Goal: Task Accomplishment & Management: Use online tool/utility

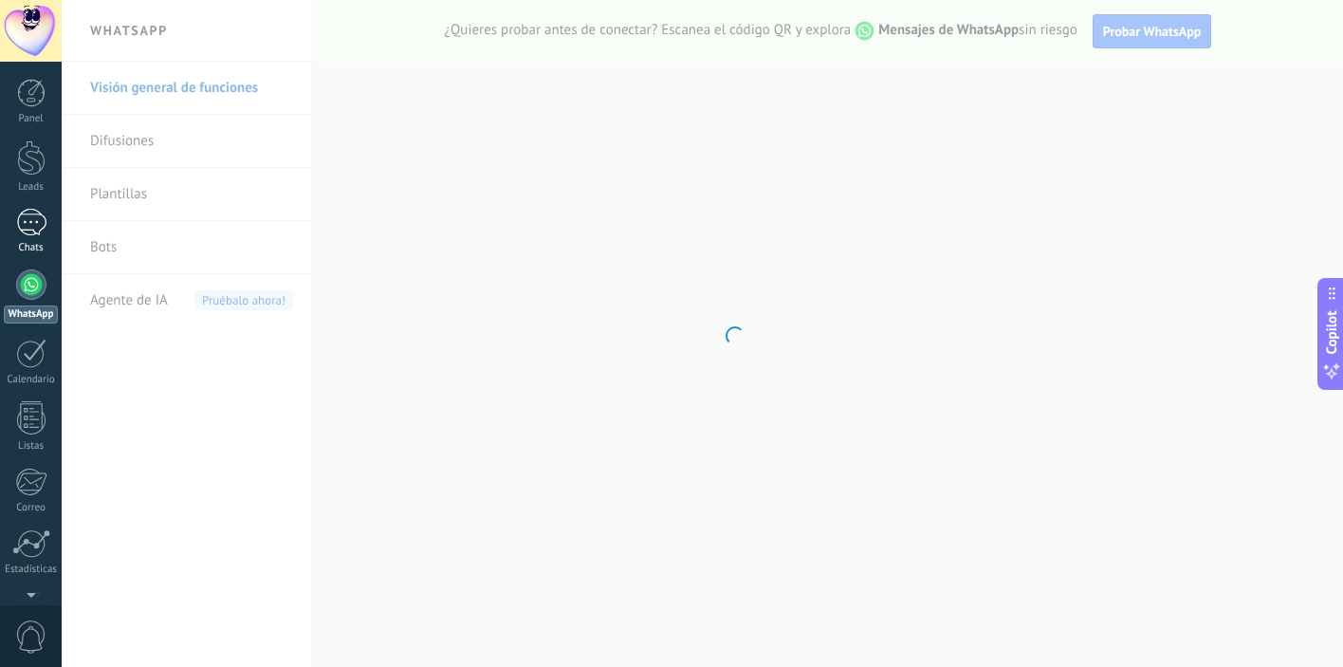
click at [36, 230] on div at bounding box center [31, 223] width 30 height 28
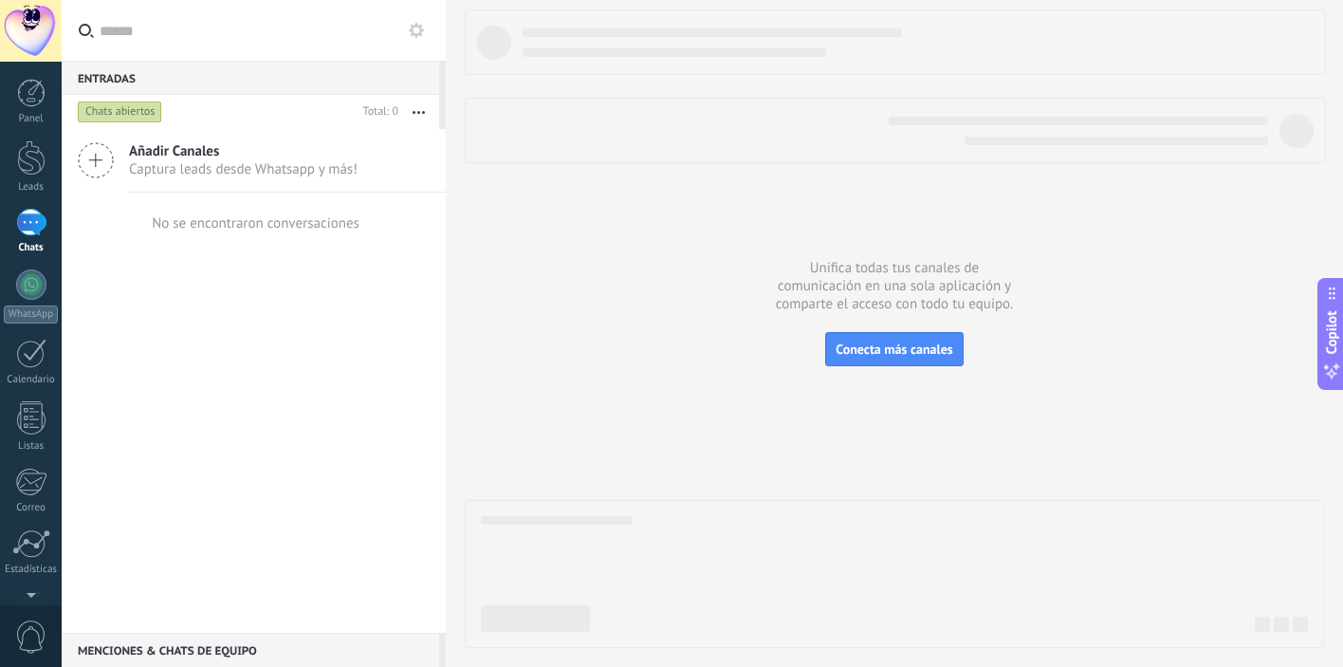
click at [208, 160] on span "Captura leads desde Whatsapp y más!" at bounding box center [243, 169] width 229 height 18
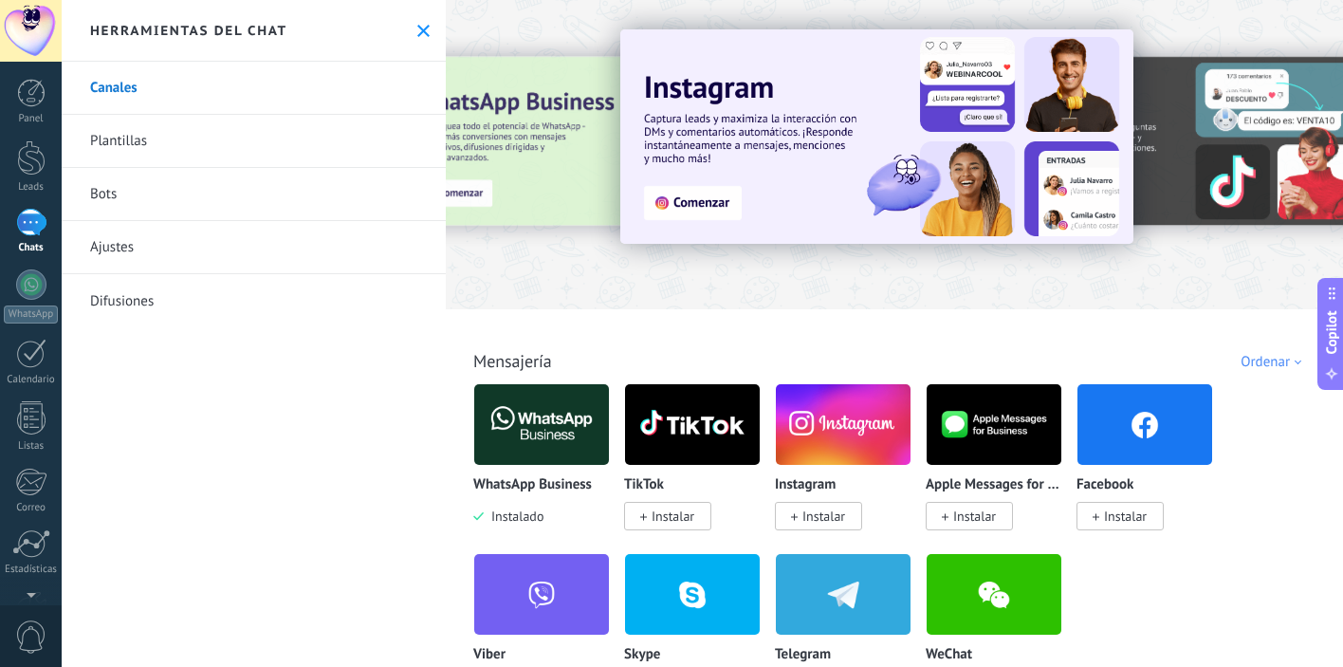
click at [538, 413] on img at bounding box center [541, 424] width 135 height 92
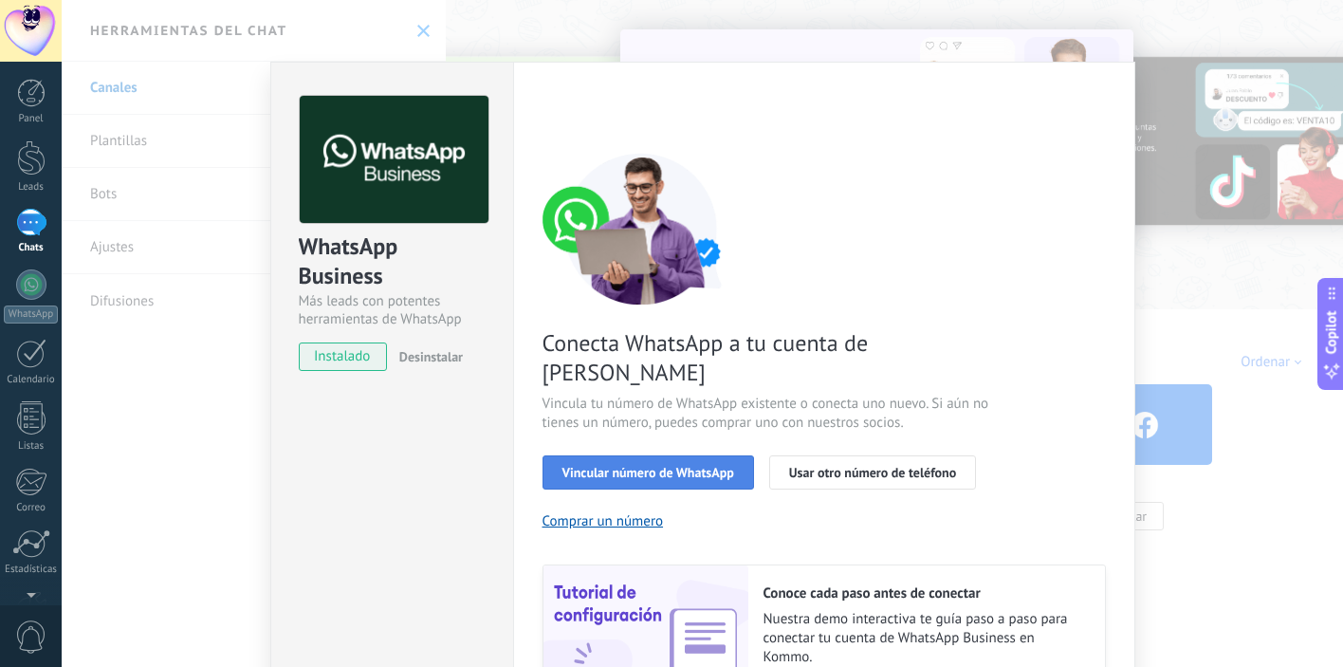
click at [641, 466] on span "Vincular número de WhatsApp" at bounding box center [648, 472] width 172 height 13
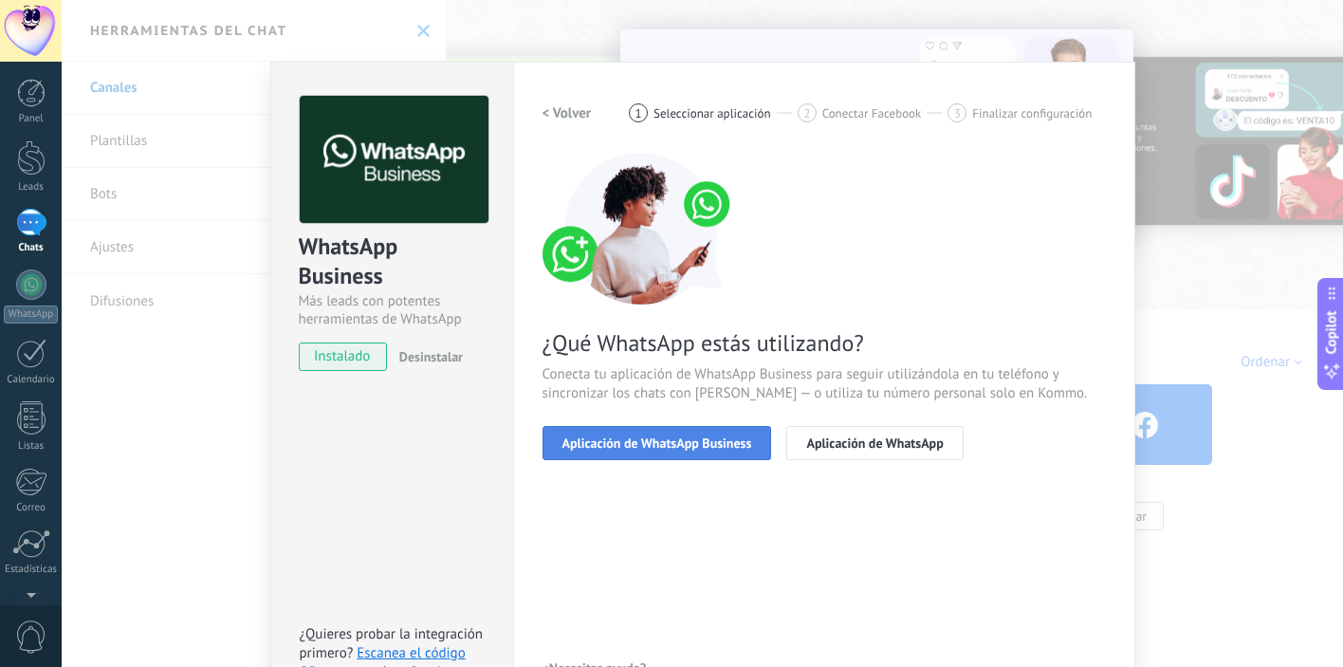
click at [660, 446] on span "Aplicación de WhatsApp Business" at bounding box center [657, 442] width 190 height 13
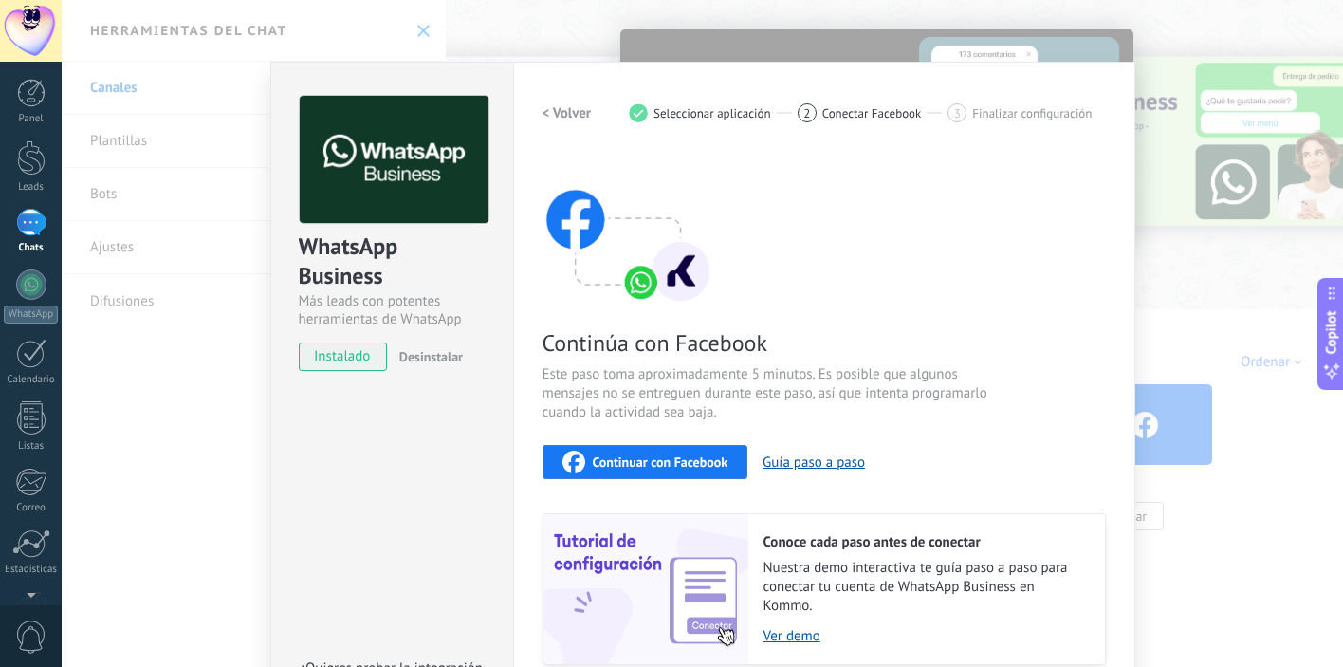
click at [663, 468] on span "Continuar con Facebook" at bounding box center [661, 461] width 136 height 13
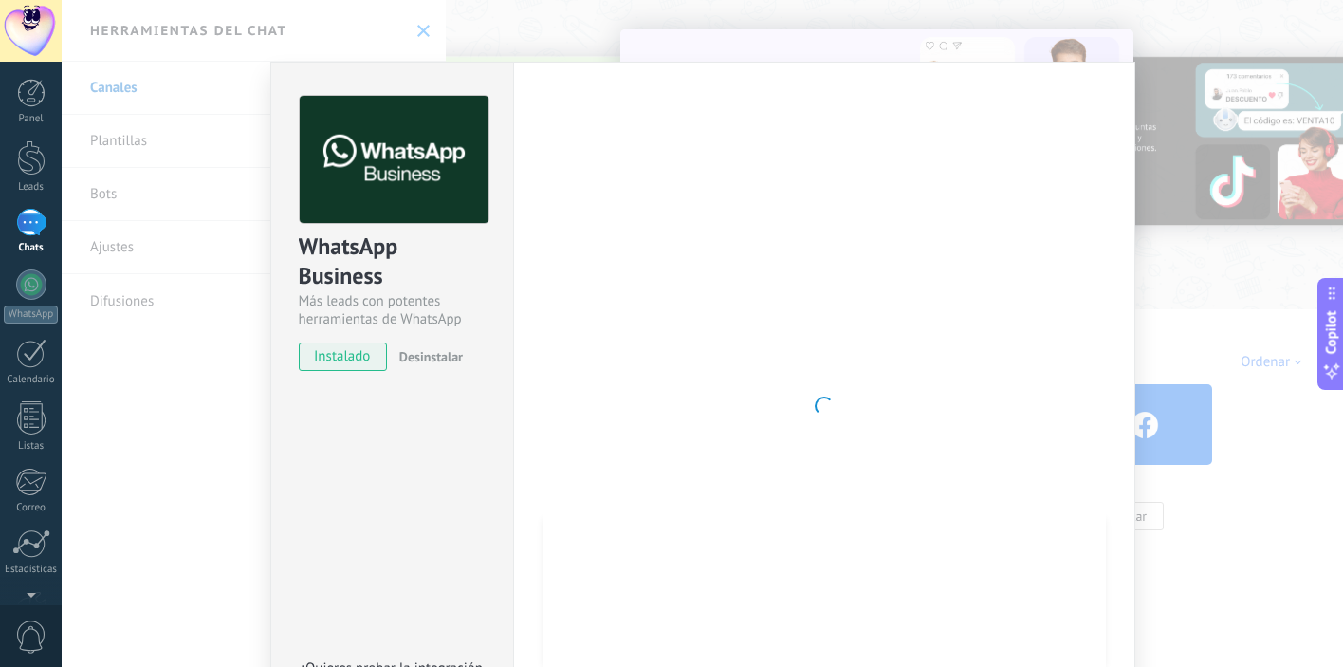
click at [227, 471] on div "WhatsApp Business Más leads con potentes herramientas de WhatsApp instalado Des…" at bounding box center [702, 333] width 1281 height 667
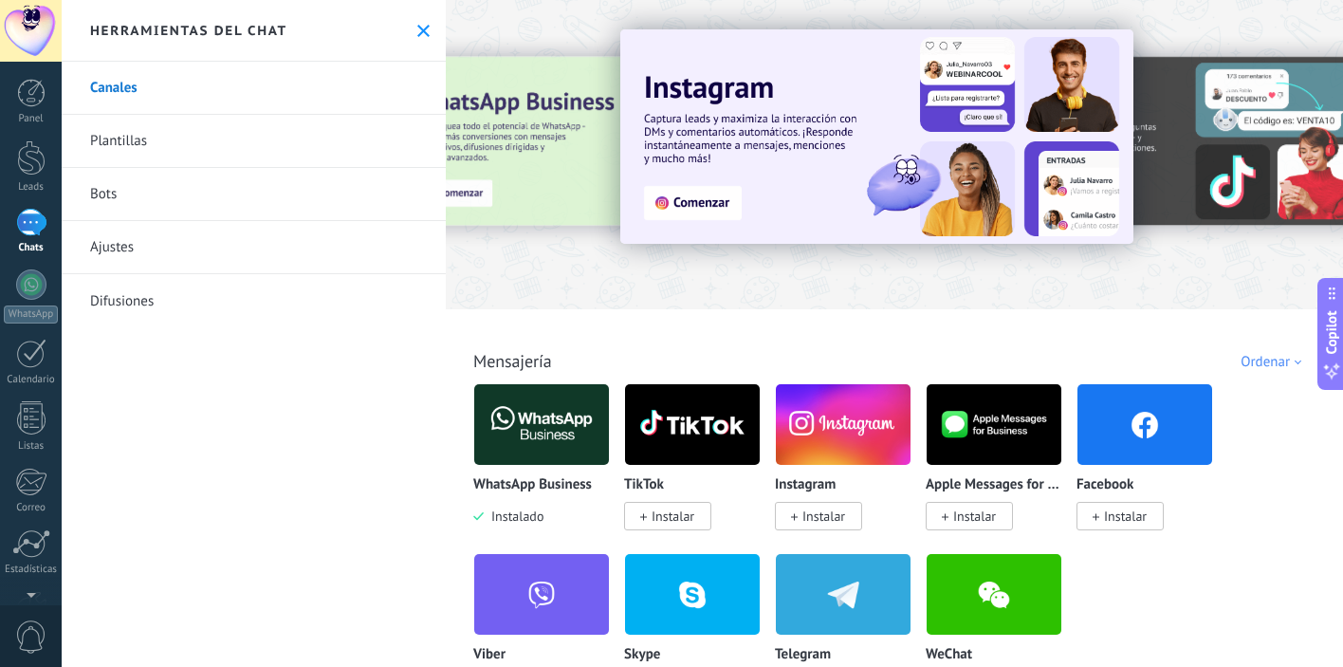
click at [31, 230] on div at bounding box center [31, 223] width 30 height 28
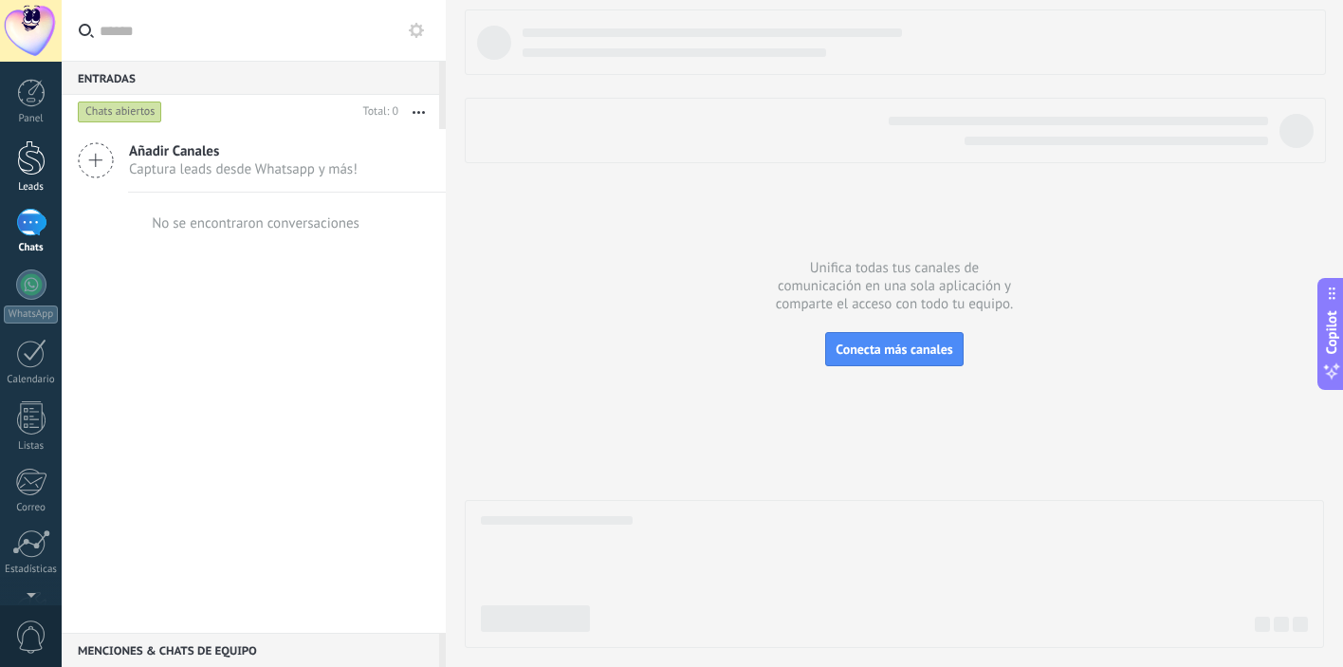
click at [33, 161] on div at bounding box center [31, 157] width 28 height 35
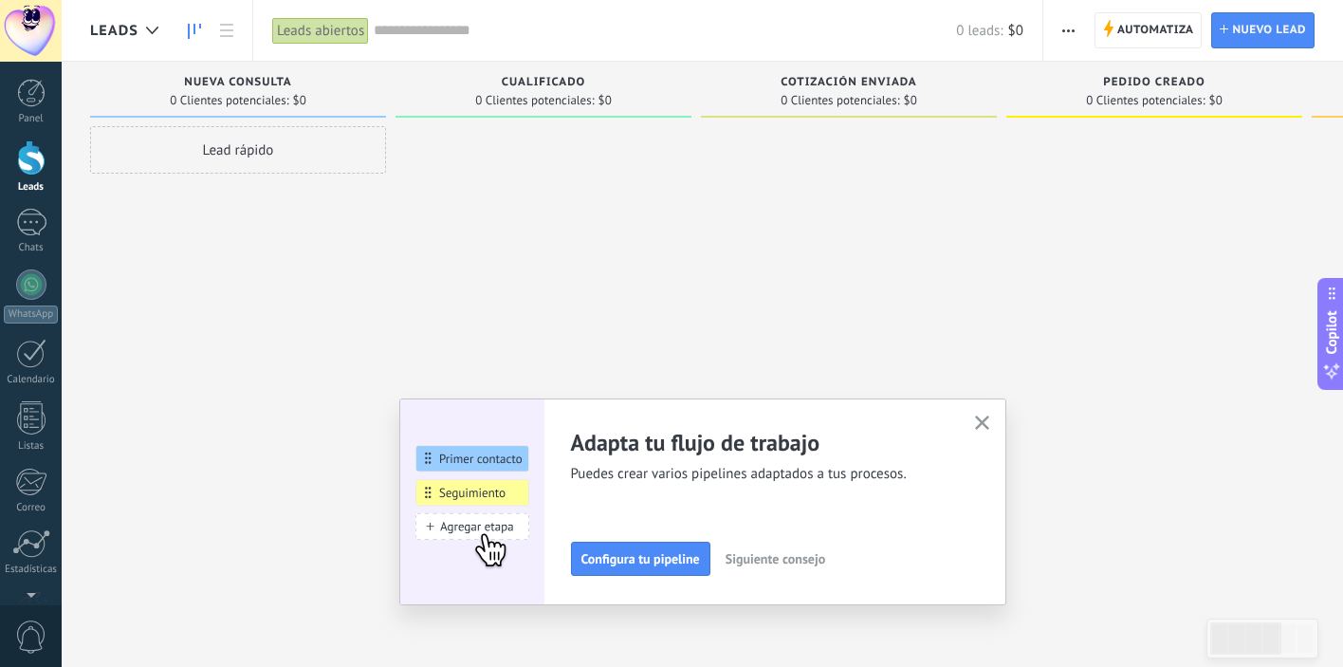
click at [982, 419] on icon "button" at bounding box center [982, 422] width 14 height 14
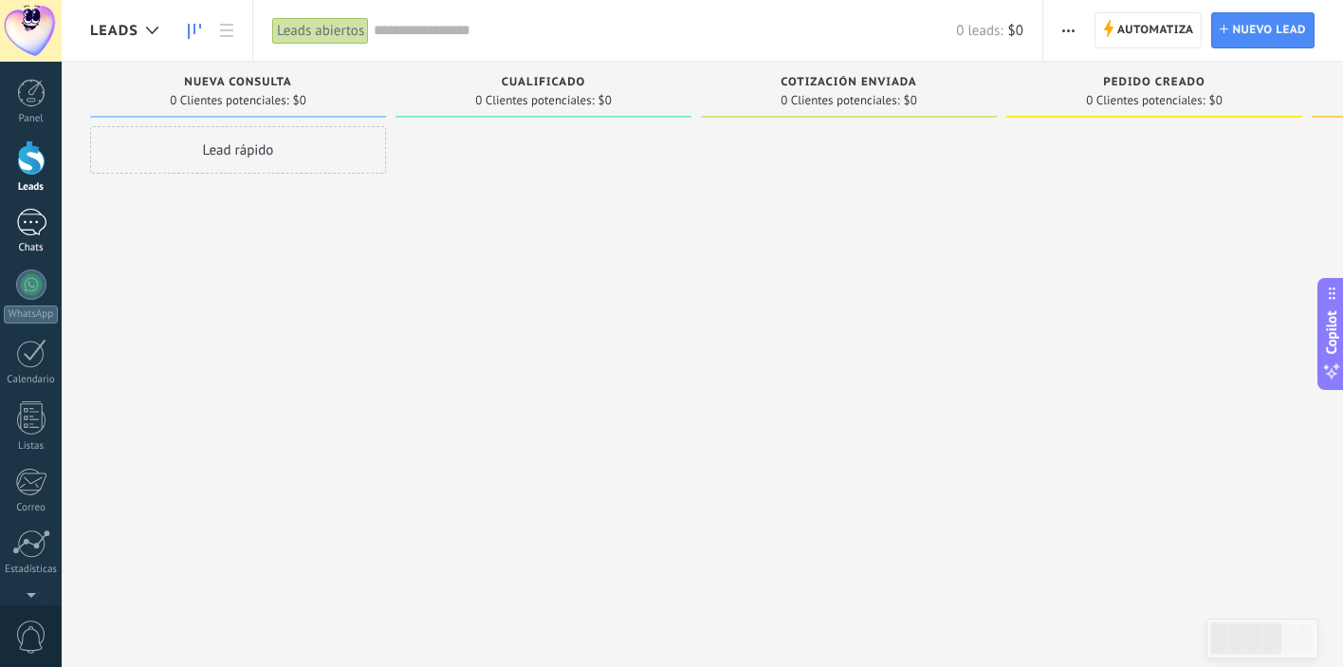
click at [28, 227] on div at bounding box center [31, 223] width 30 height 28
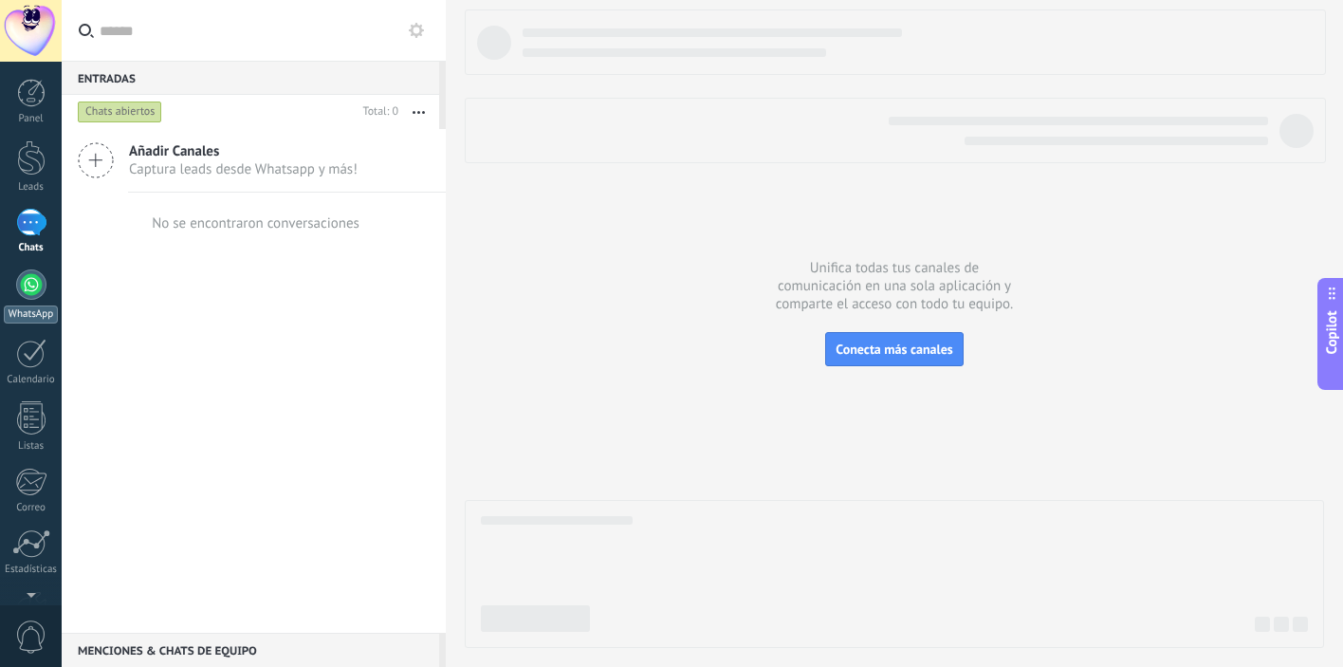
click at [36, 296] on div at bounding box center [31, 284] width 30 height 30
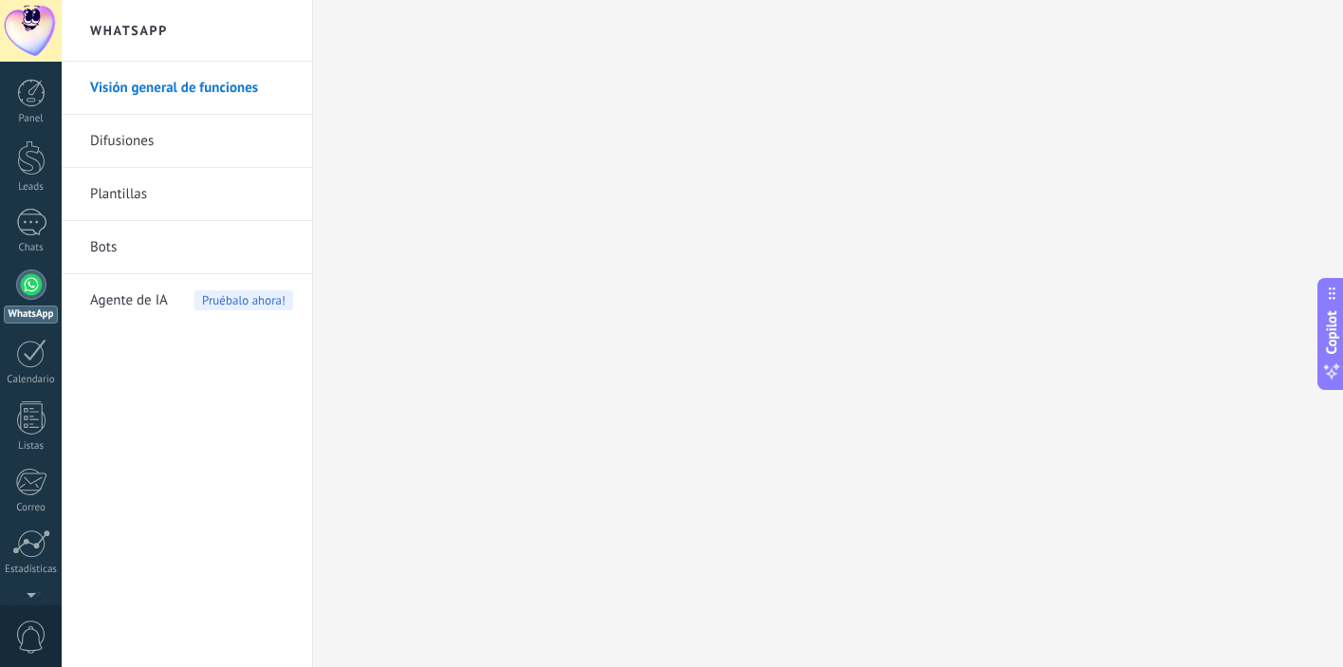
click at [151, 145] on link "Difusiones" at bounding box center [191, 141] width 203 height 53
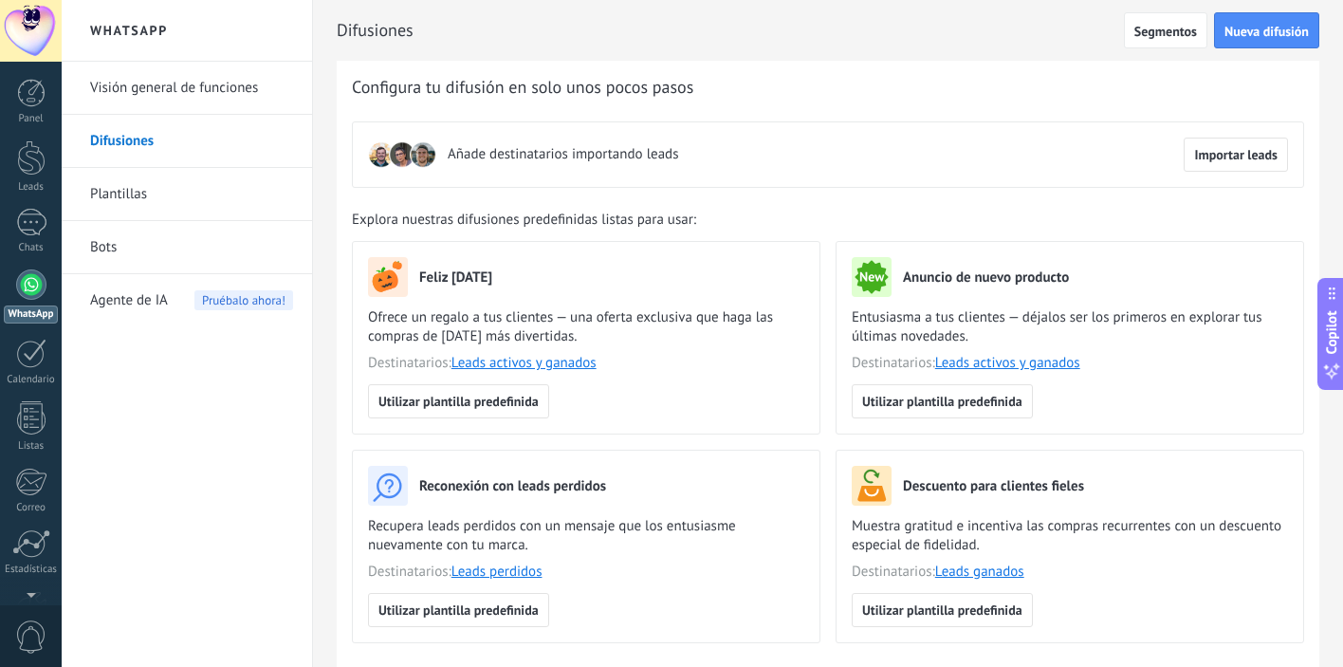
click at [150, 193] on link "Plantillas" at bounding box center [191, 194] width 203 height 53
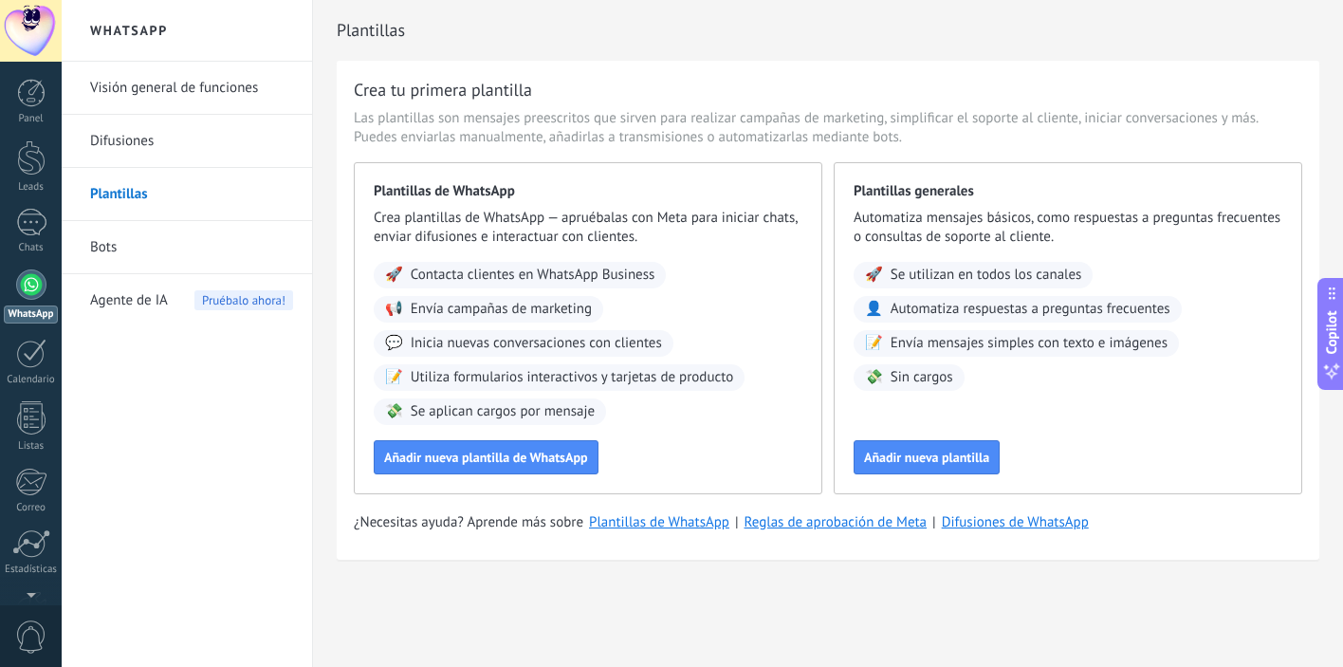
click at [102, 255] on link "Bots" at bounding box center [191, 247] width 203 height 53
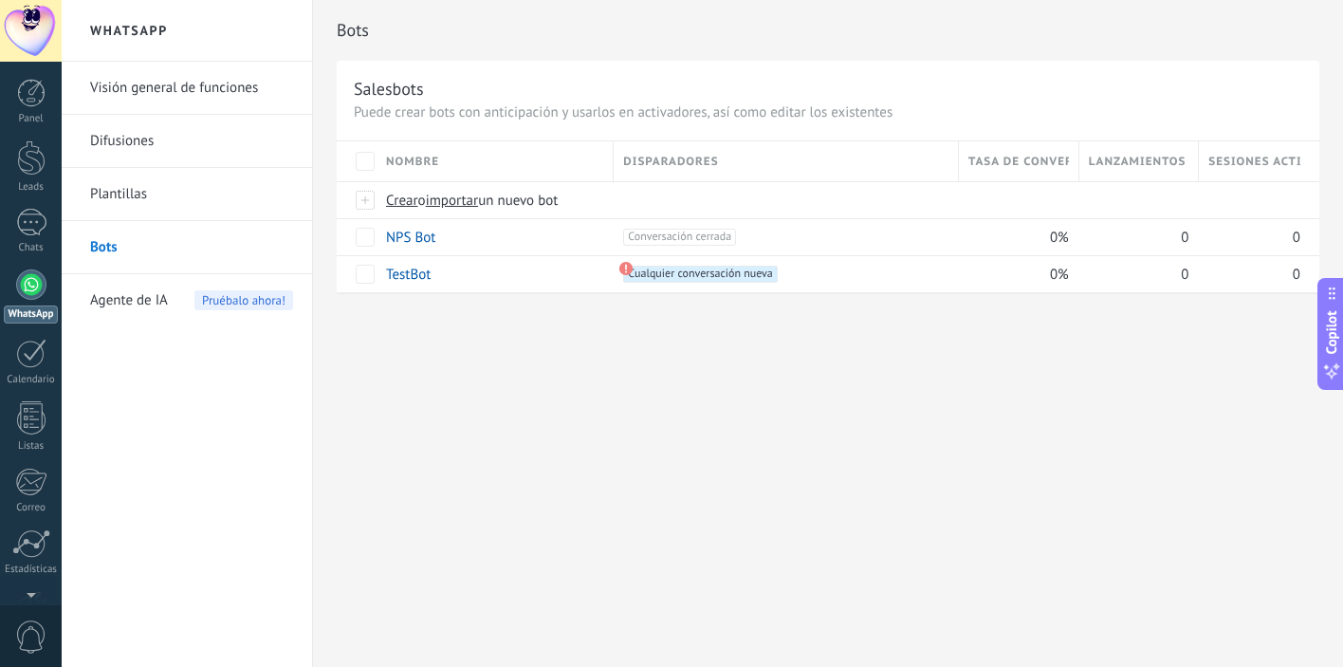
click at [123, 299] on span "Agente de IA" at bounding box center [129, 300] width 78 height 53
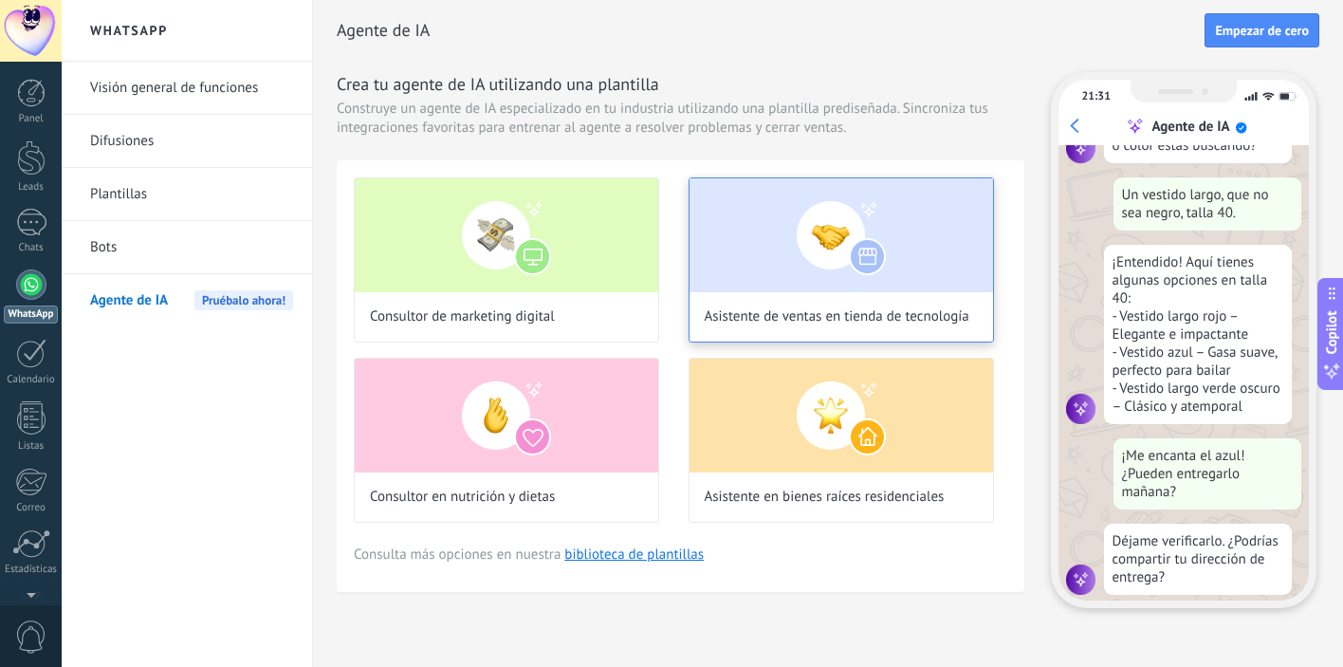
scroll to position [228, 0]
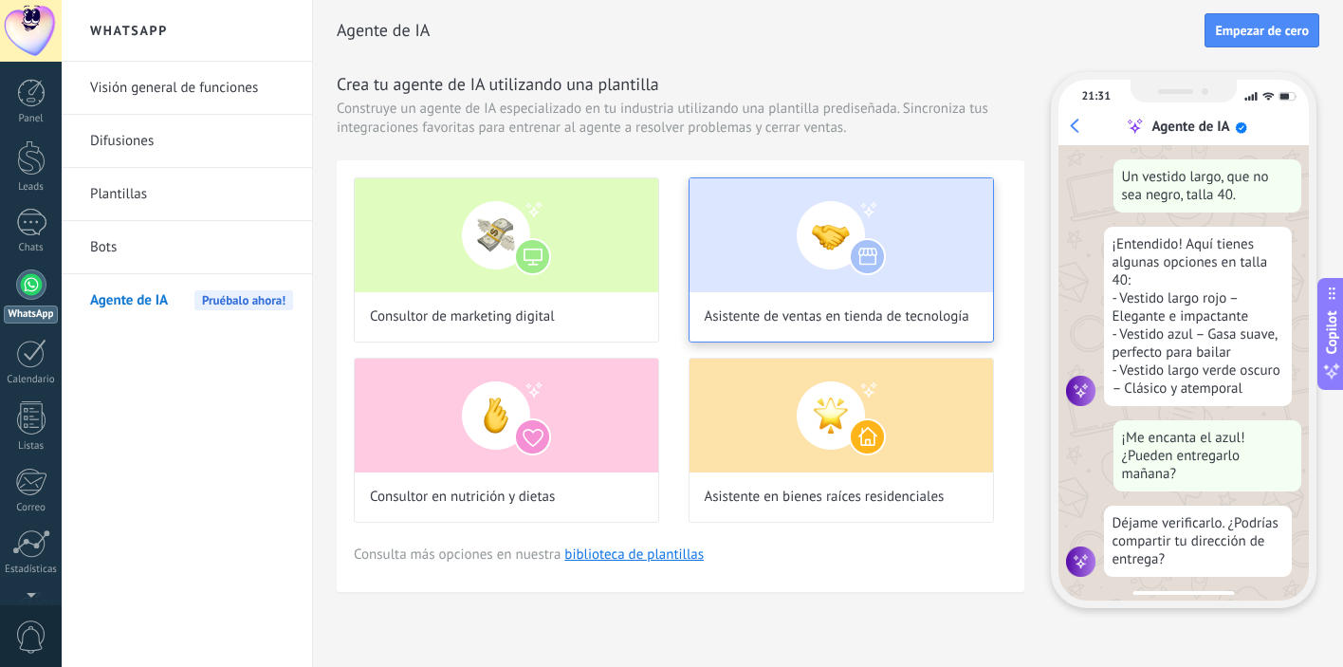
click at [789, 273] on img at bounding box center [840, 235] width 303 height 114
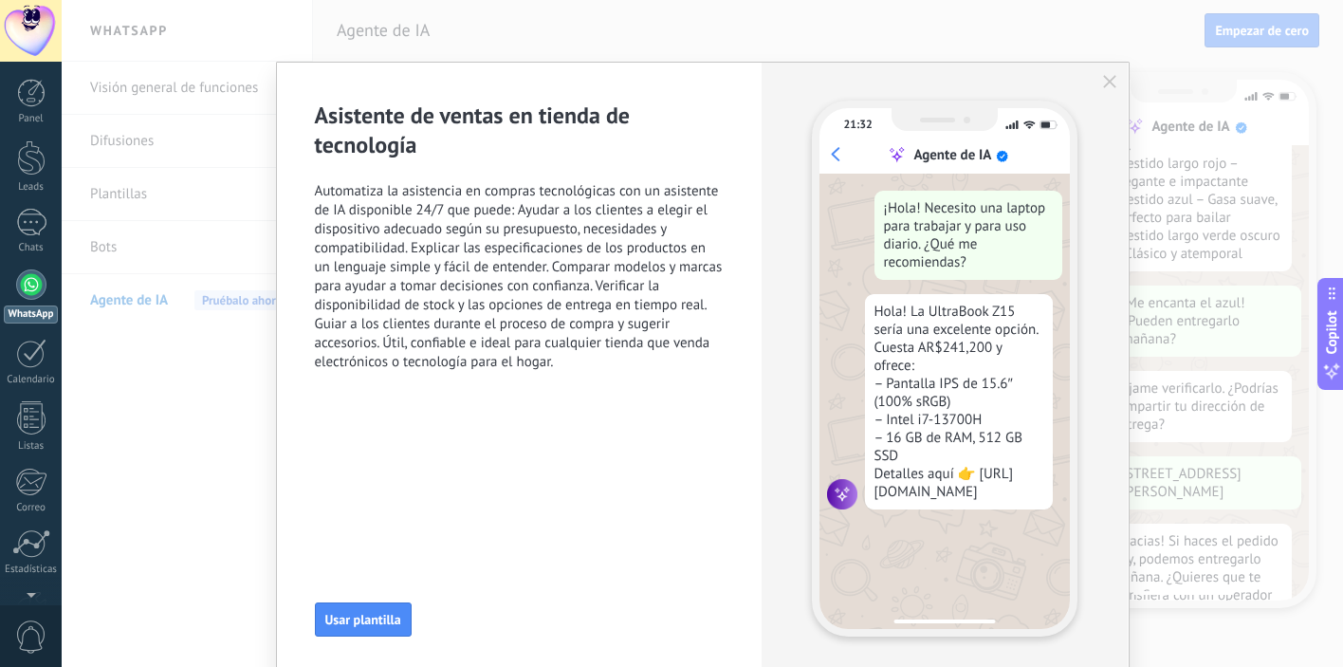
scroll to position [440, 0]
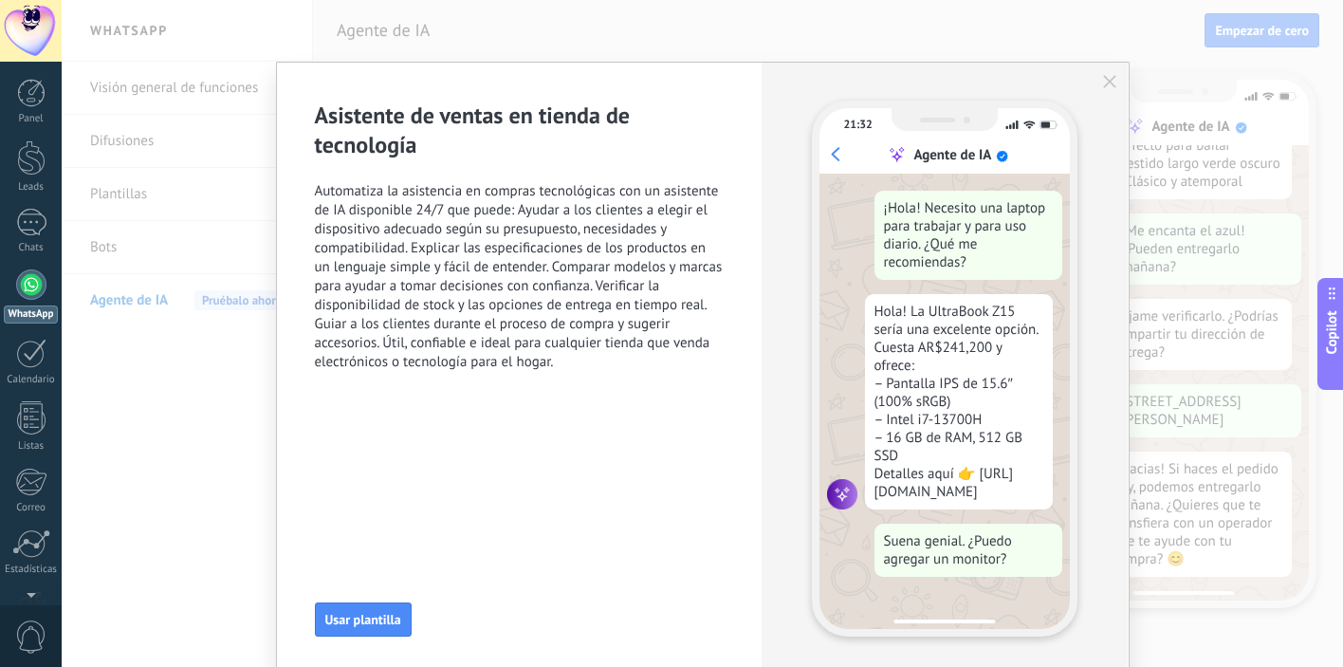
click at [1109, 84] on use "button" at bounding box center [1109, 81] width 13 height 13
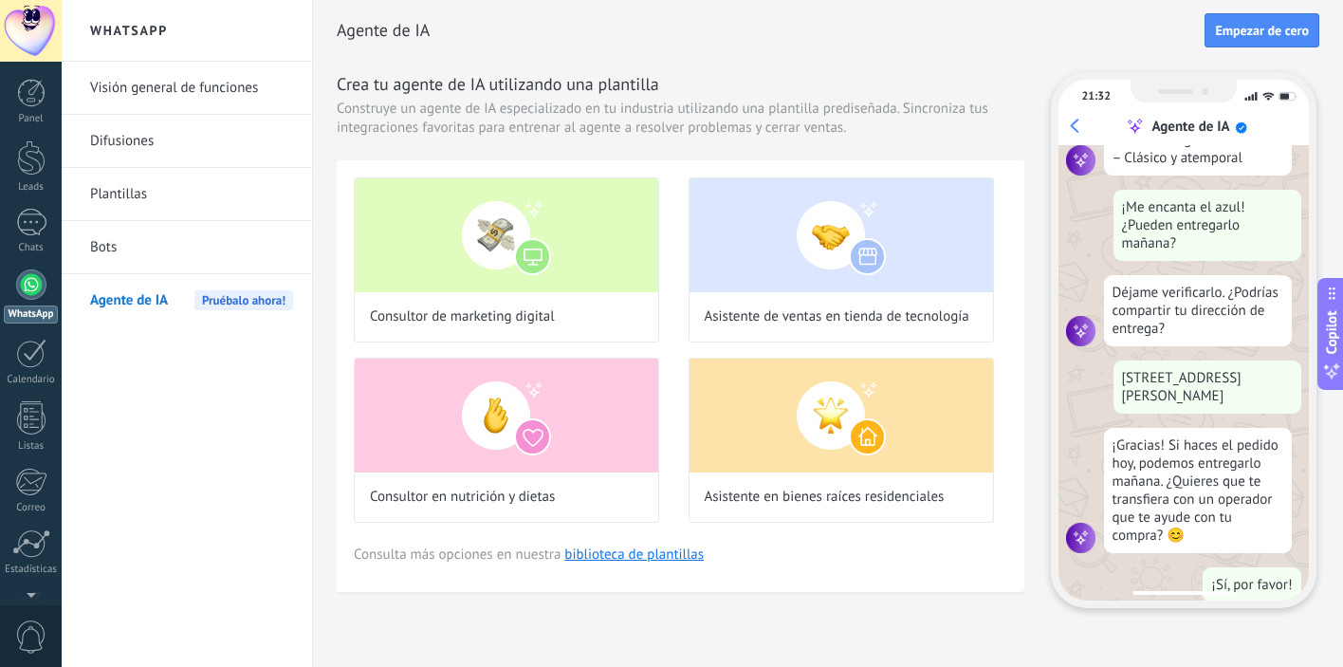
scroll to position [489, 0]
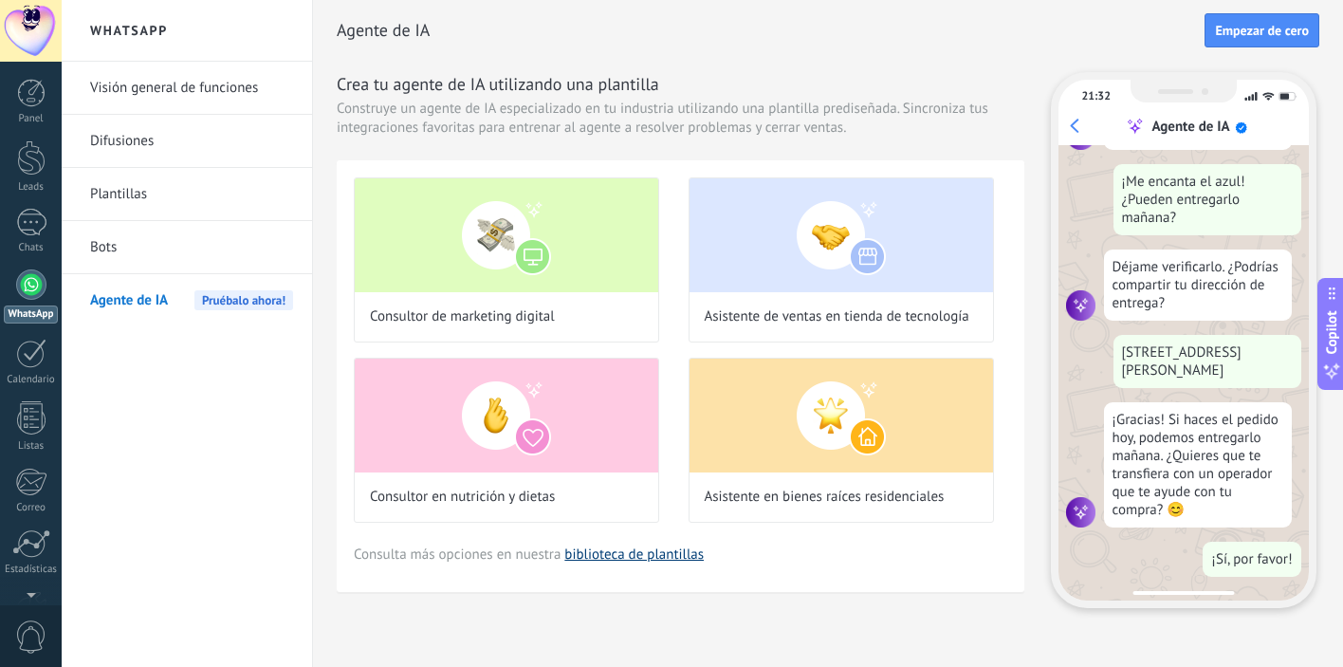
click at [634, 555] on link "biblioteca de plantillas" at bounding box center [633, 554] width 139 height 18
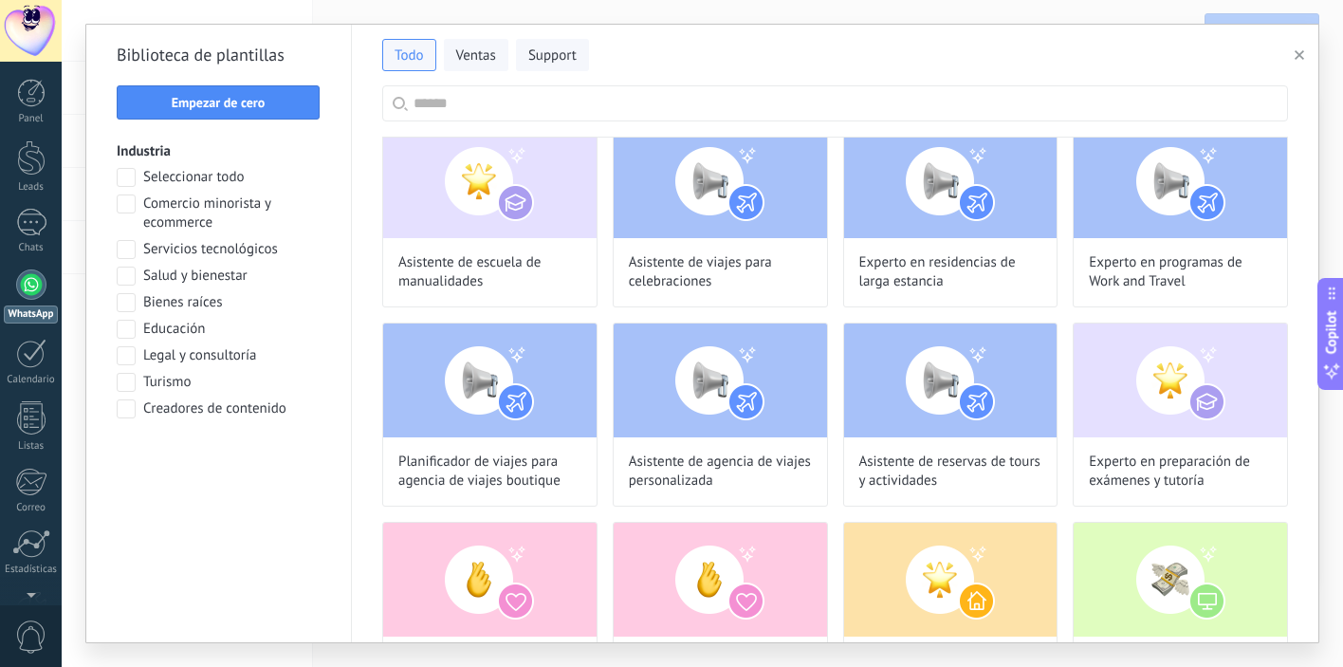
scroll to position [344, 0]
click at [470, 59] on span "Ventas" at bounding box center [476, 55] width 40 height 19
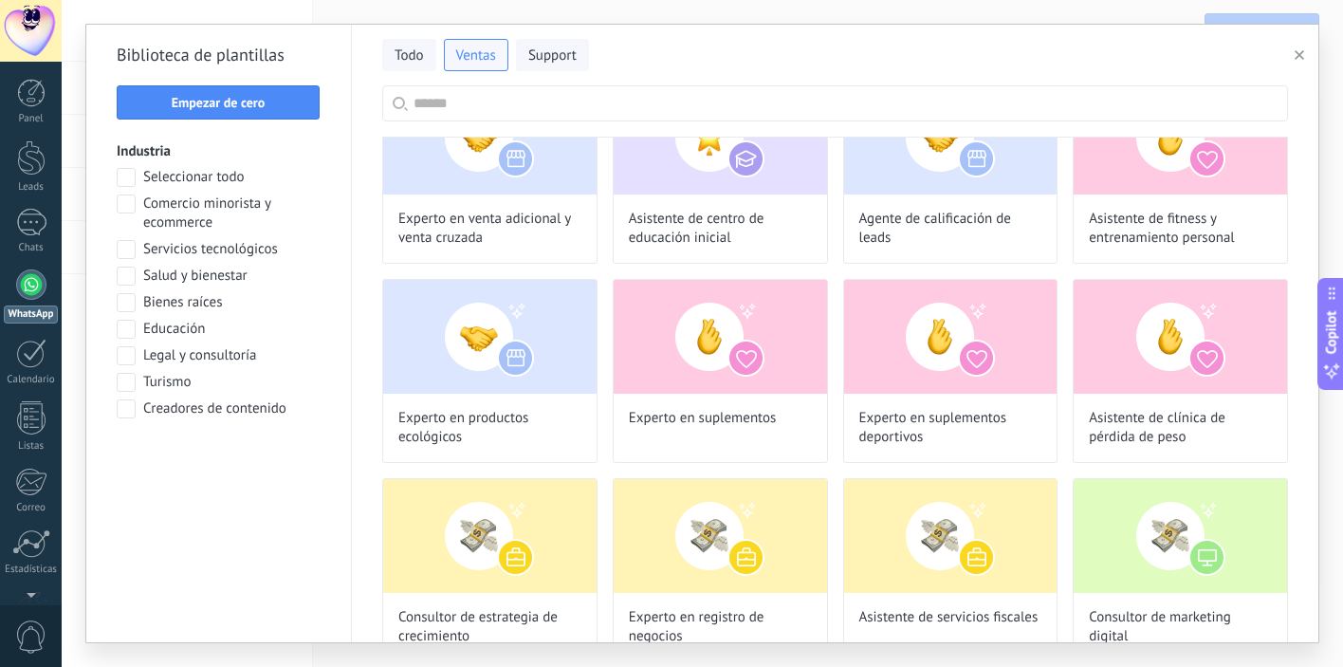
scroll to position [0, 0]
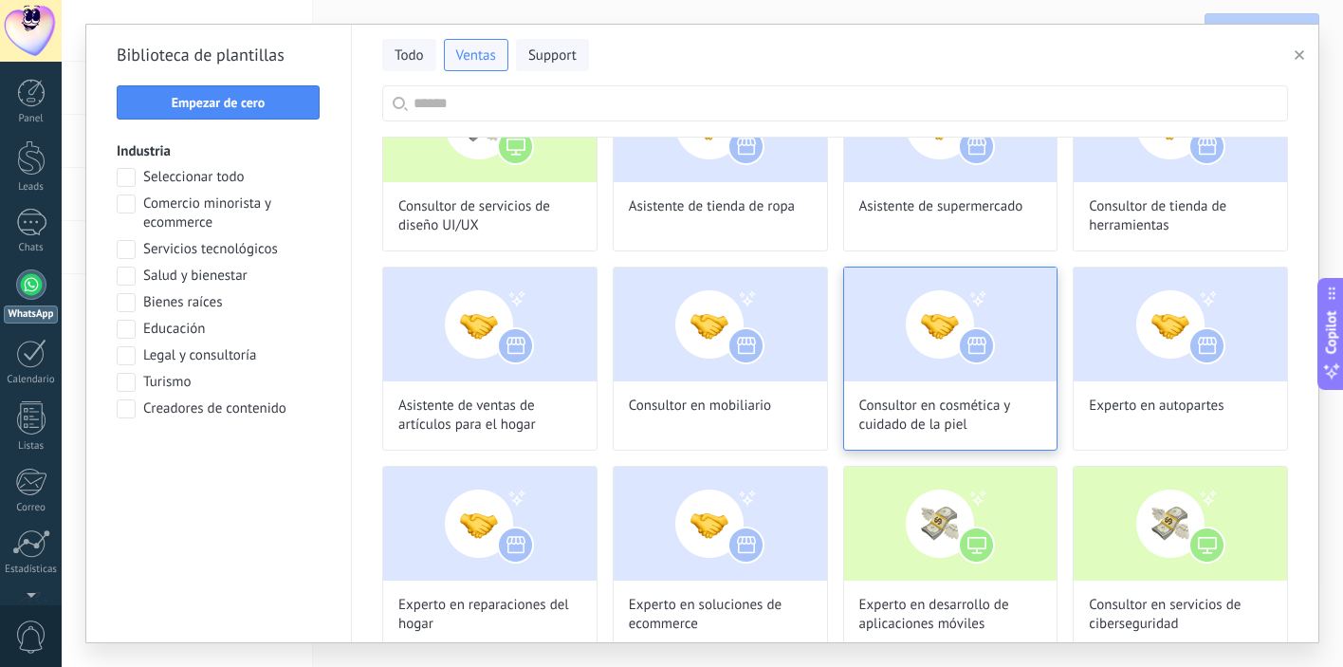
click at [942, 340] on img at bounding box center [950, 324] width 213 height 114
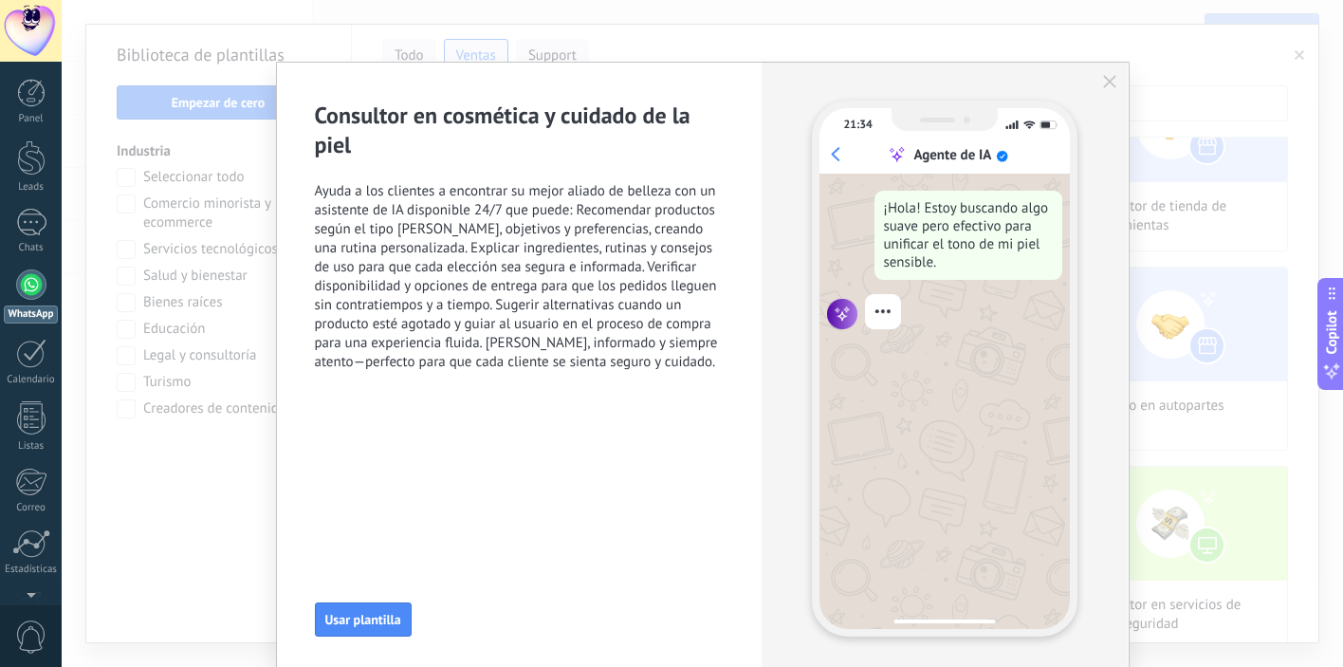
scroll to position [70, 0]
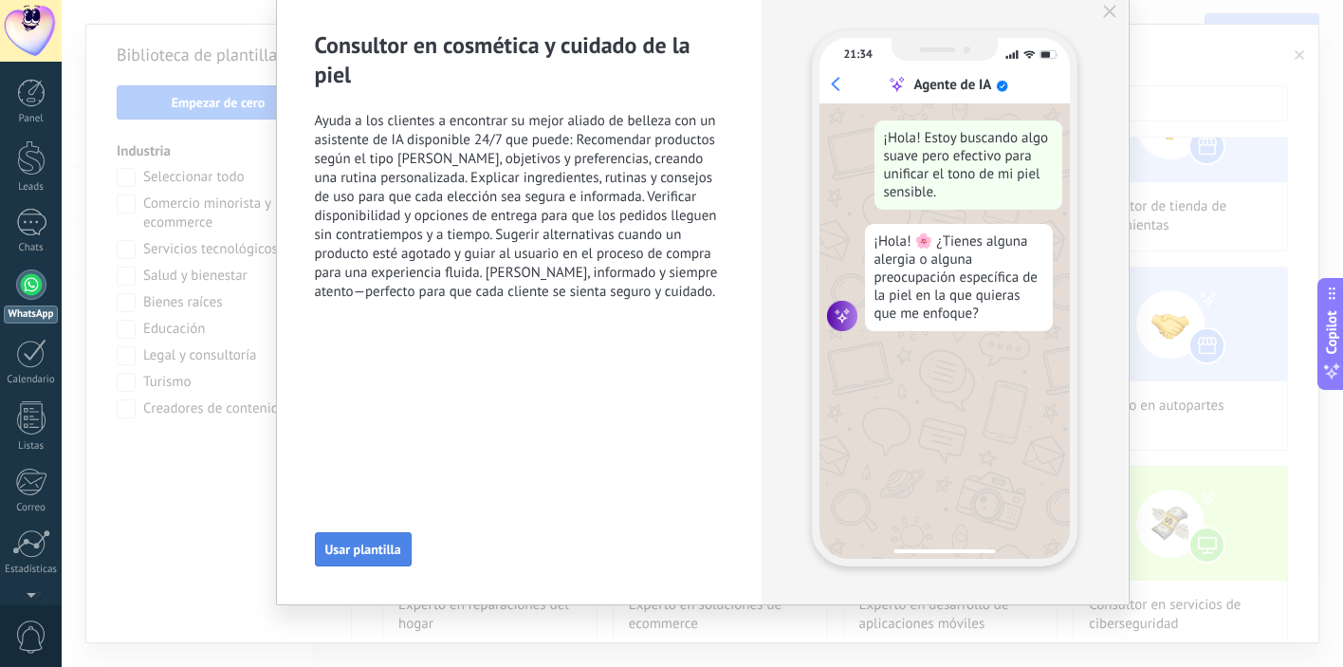
click at [365, 549] on span "Usar plantilla" at bounding box center [363, 548] width 76 height 13
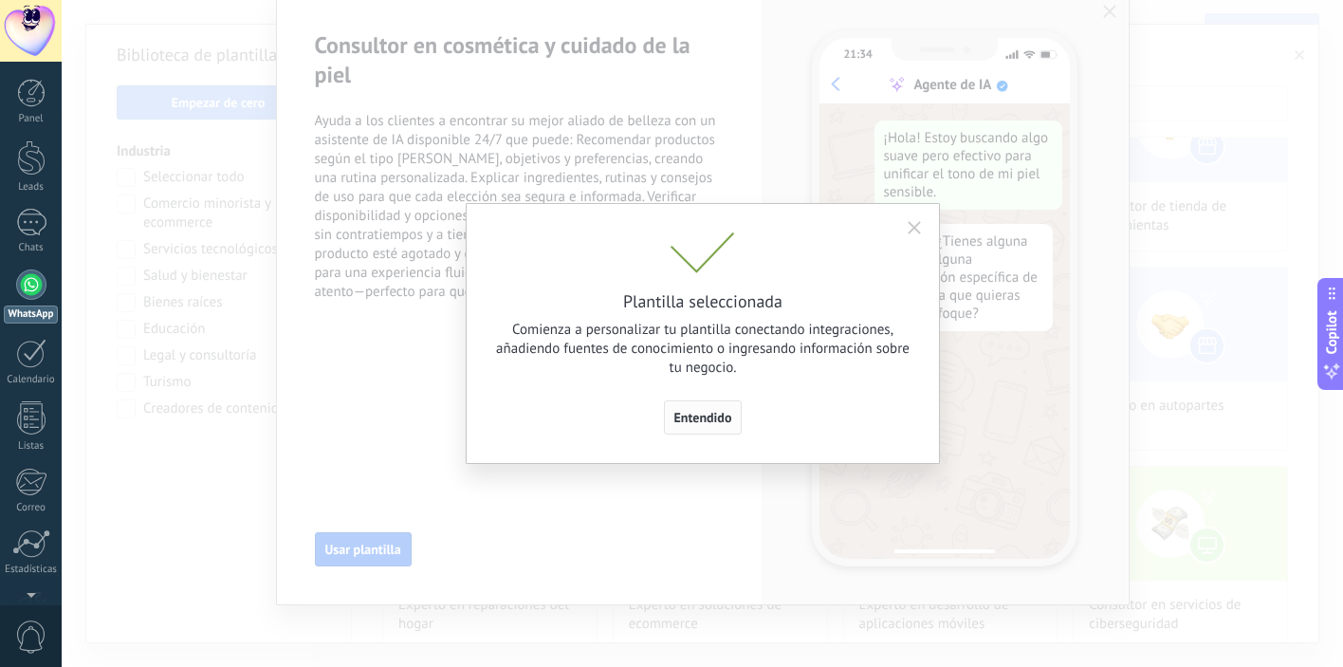
click at [706, 413] on span "Entendido" at bounding box center [703, 417] width 58 height 13
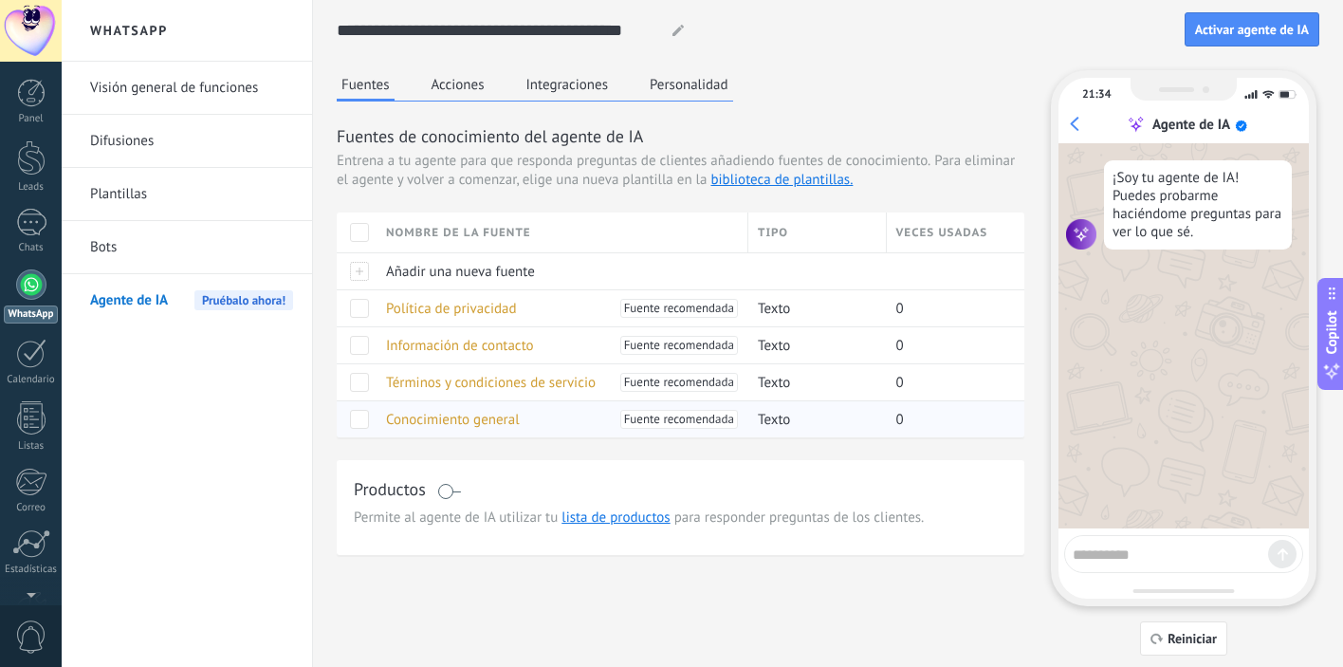
click at [487, 418] on span "Conocimiento general" at bounding box center [453, 420] width 134 height 18
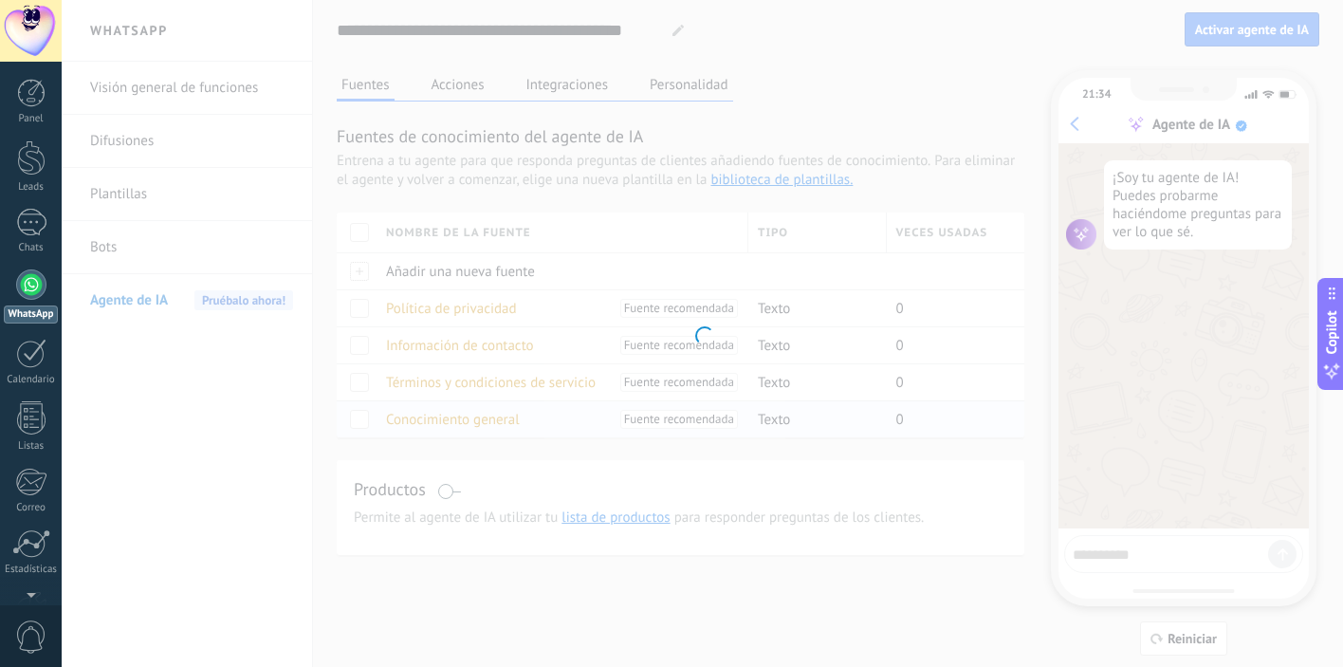
type input "**********"
type textarea "**********"
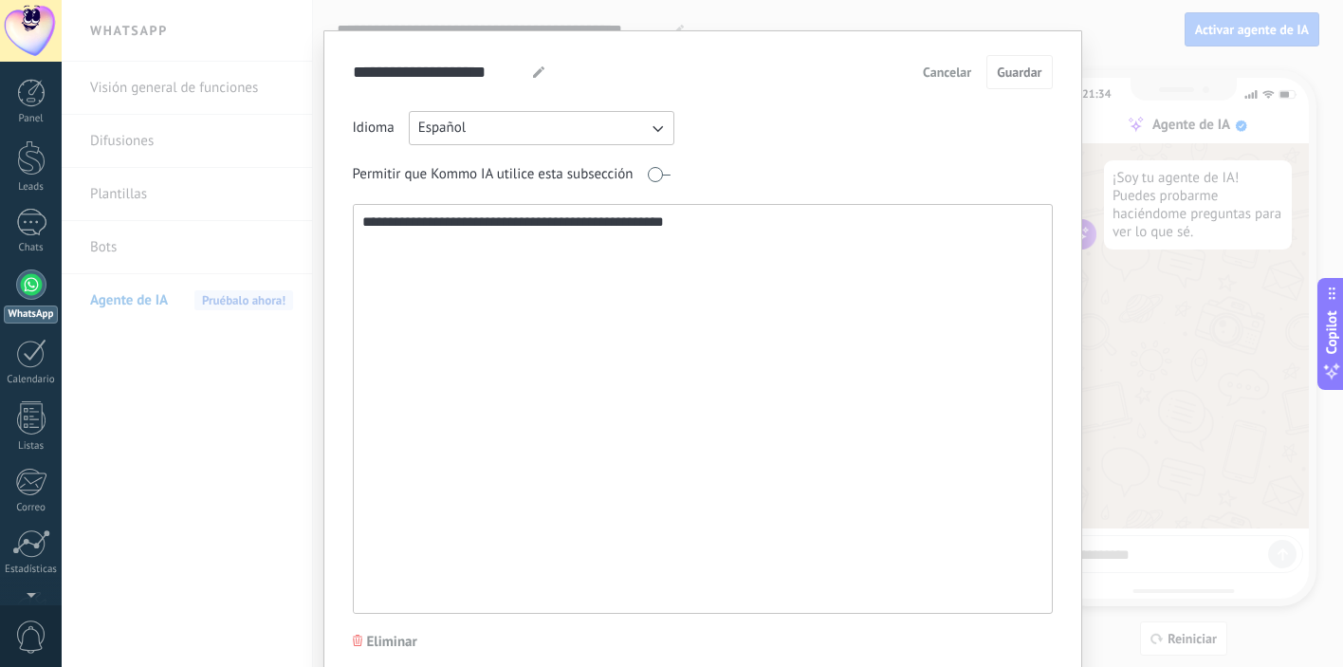
scroll to position [0, 0]
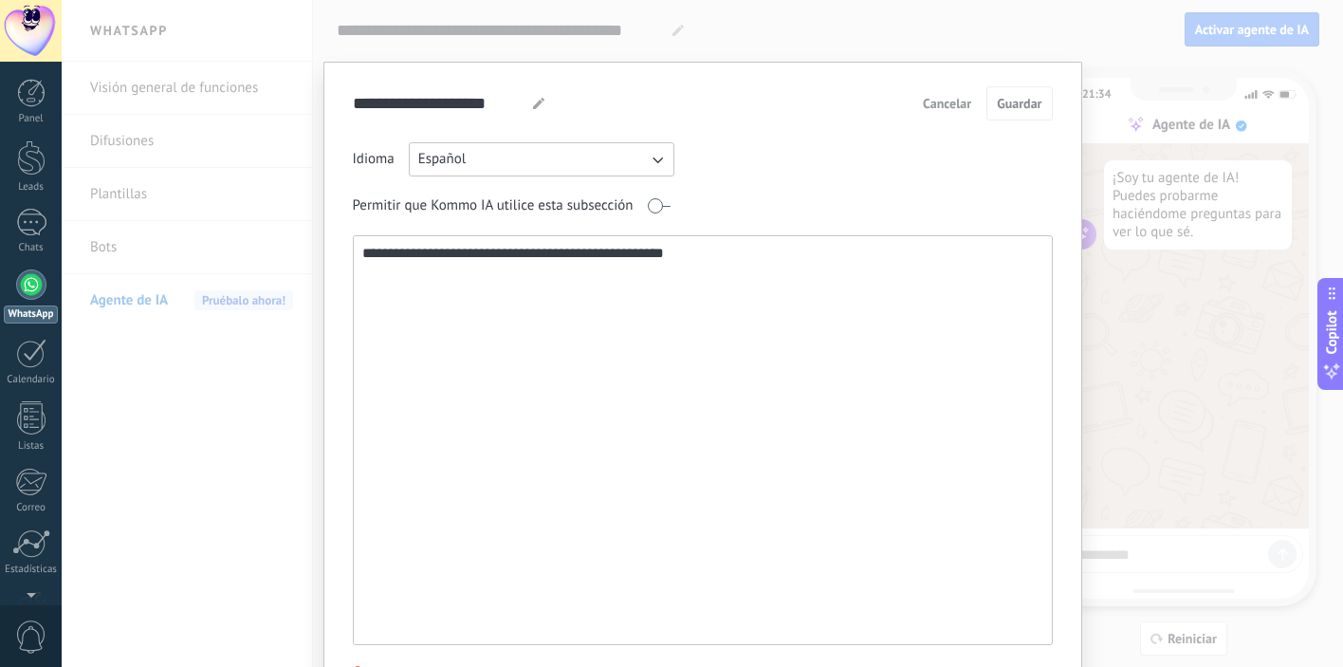
click at [537, 104] on icon at bounding box center [538, 103] width 11 height 11
click at [954, 97] on span "Cancelar" at bounding box center [947, 103] width 48 height 13
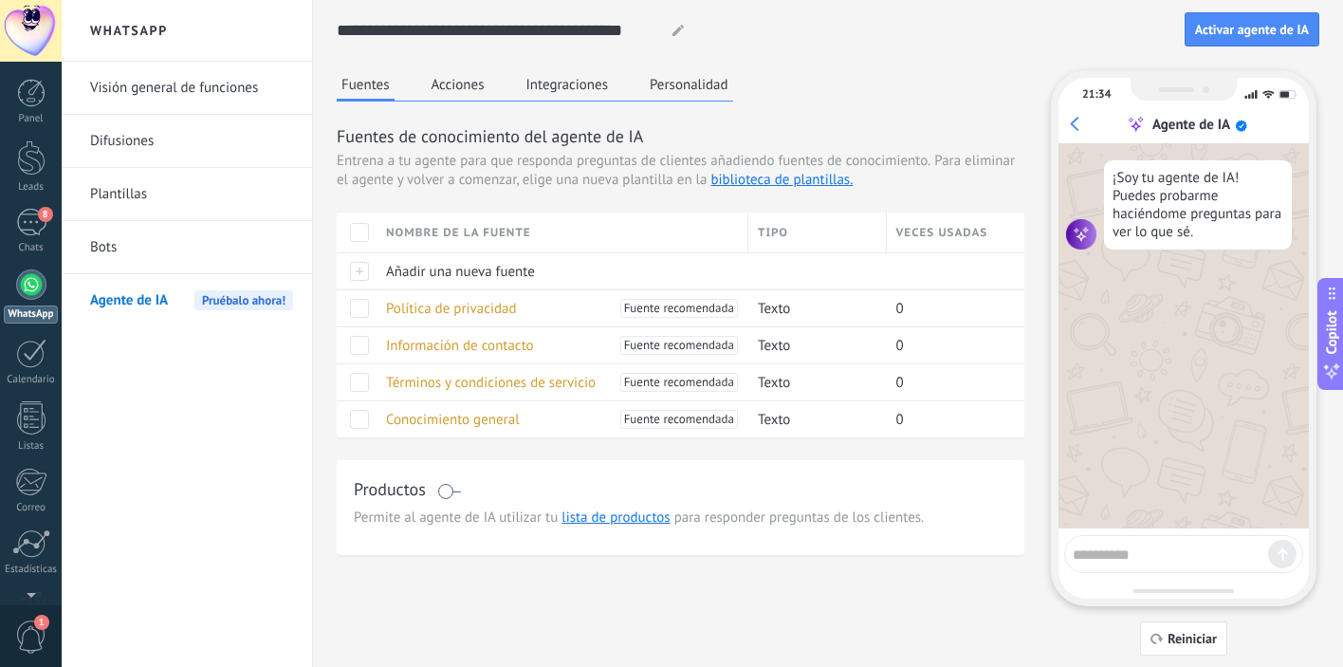
click at [28, 288] on div at bounding box center [31, 284] width 30 height 30
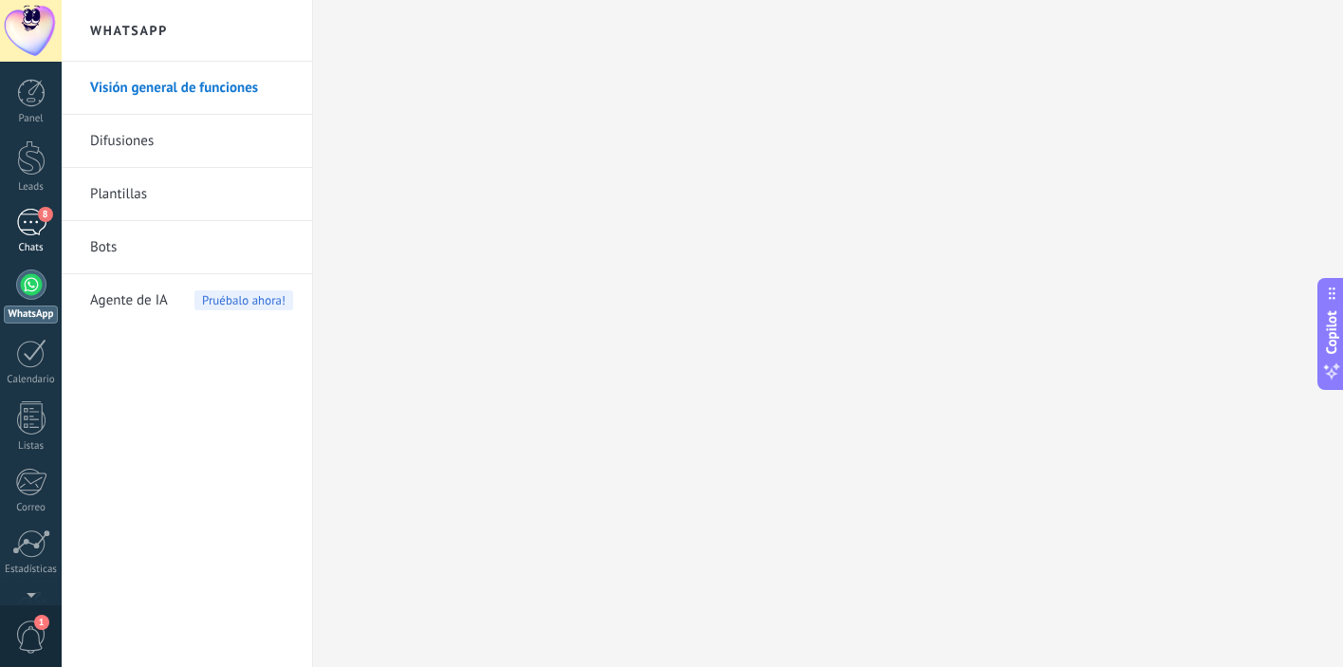
click at [29, 221] on div "8" at bounding box center [31, 223] width 30 height 28
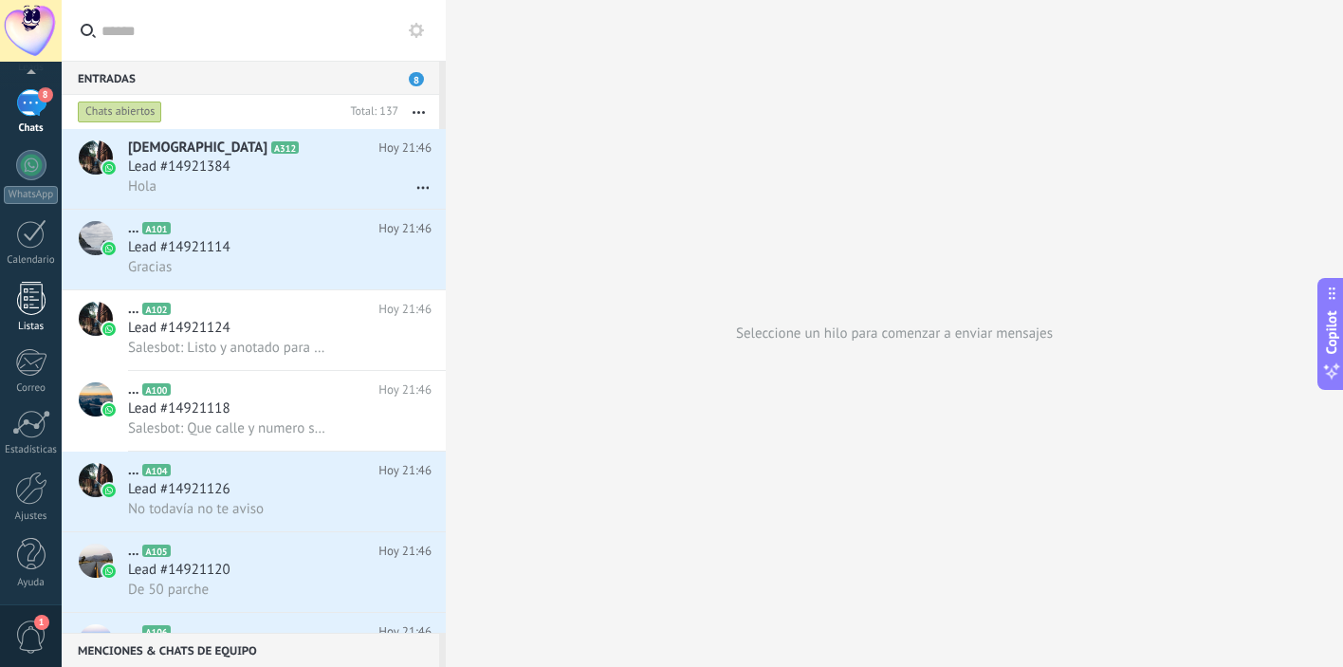
scroll to position [122, 0]
click at [32, 505] on link "Ajustes" at bounding box center [31, 493] width 62 height 51
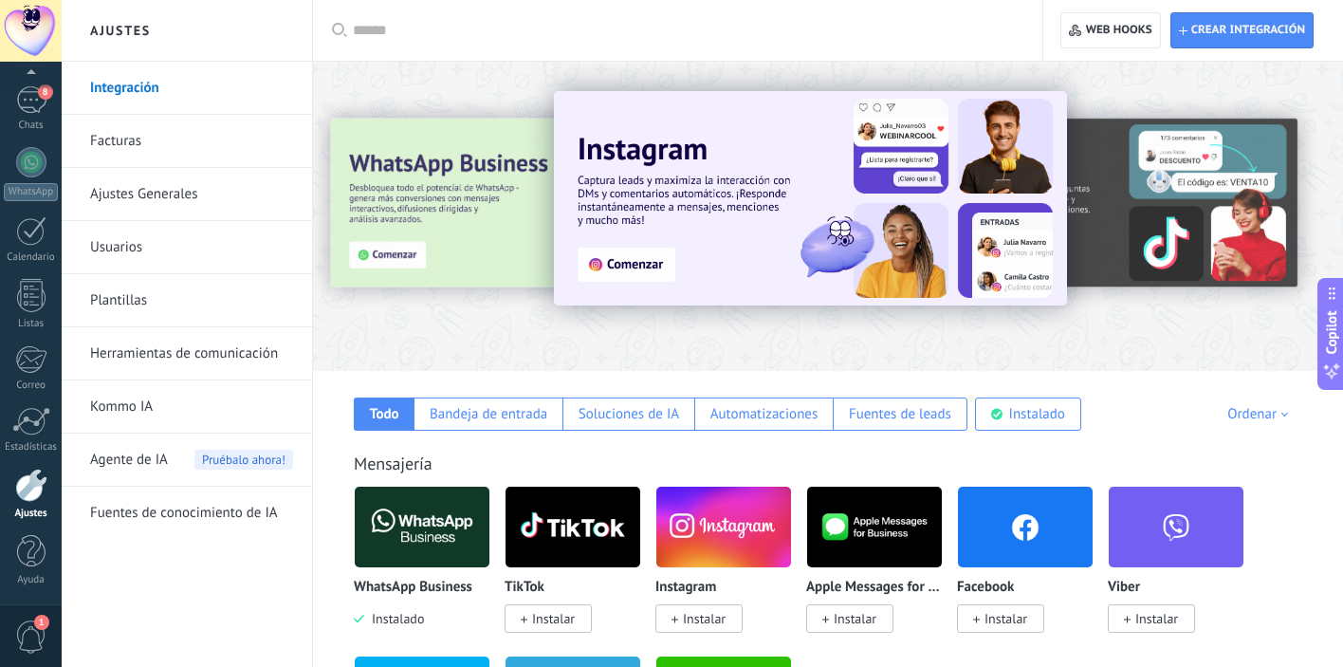
click at [426, 542] on img at bounding box center [422, 527] width 135 height 92
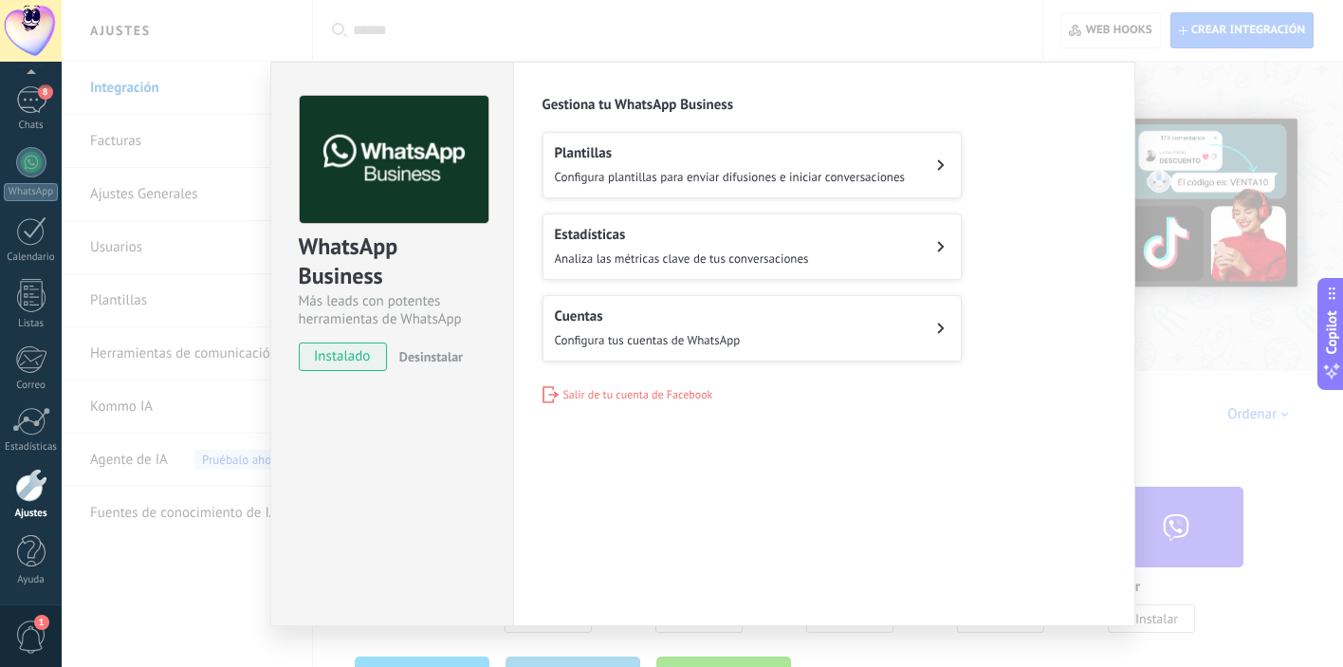
click at [628, 395] on span "Salir de tu cuenta de Facebook" at bounding box center [638, 395] width 150 height 14
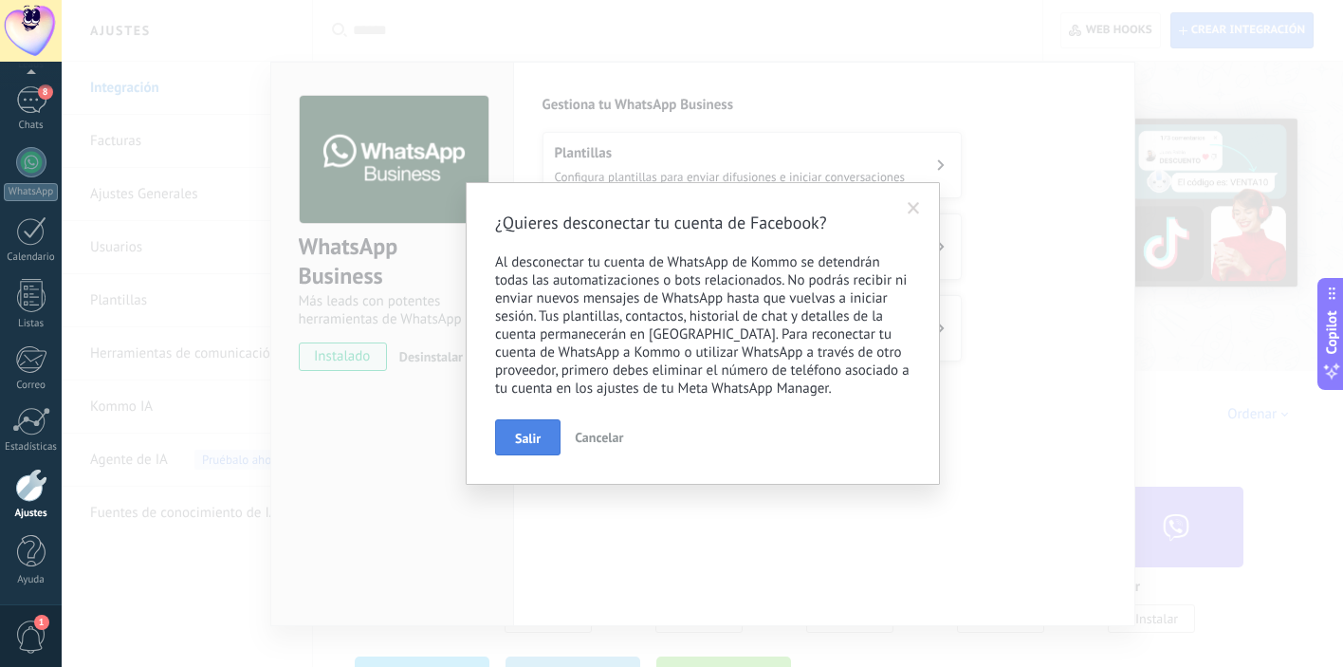
click at [542, 433] on button "Salir" at bounding box center [527, 437] width 65 height 36
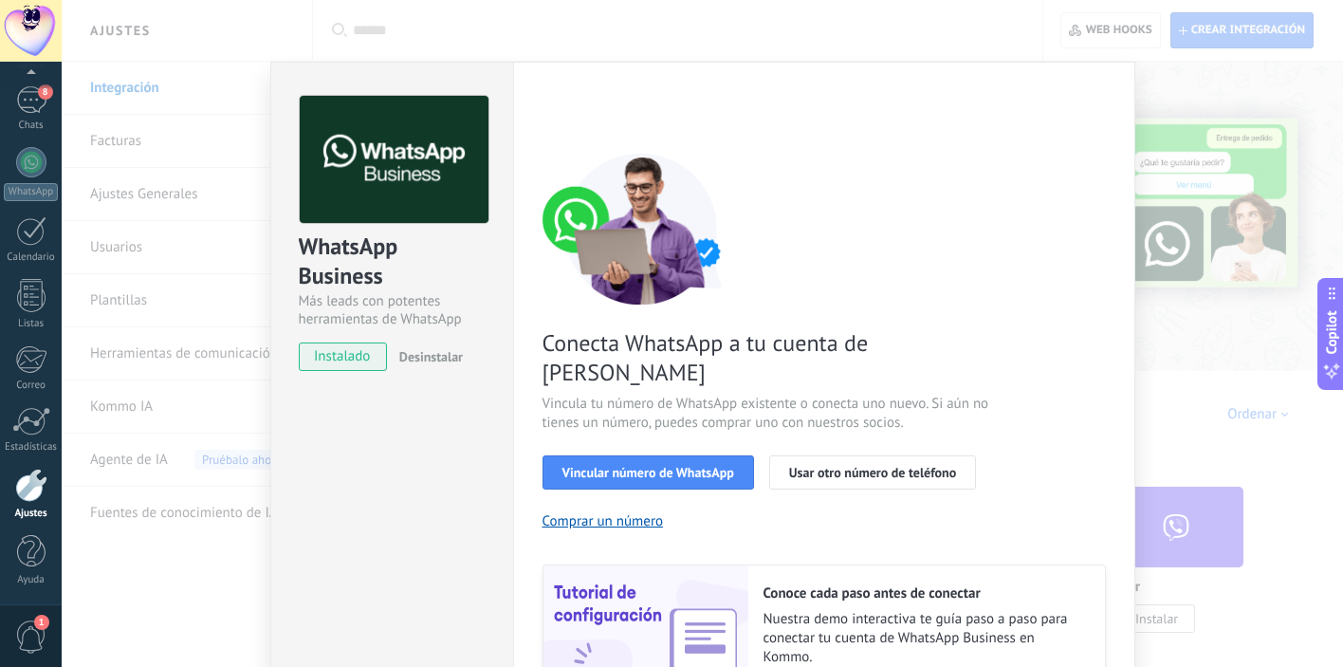
click at [227, 97] on div "WhatsApp Business Más leads con potentes herramientas de WhatsApp instalado Des…" at bounding box center [702, 333] width 1281 height 667
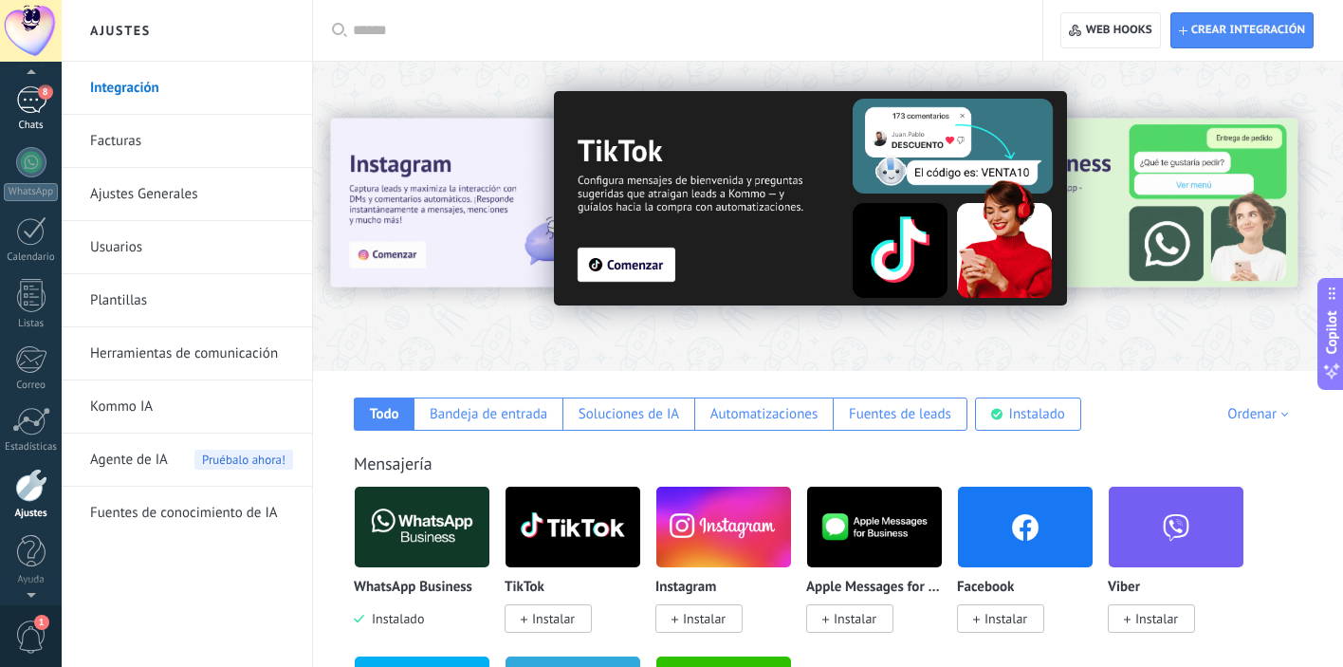
click at [51, 91] on span "8" at bounding box center [45, 91] width 15 height 15
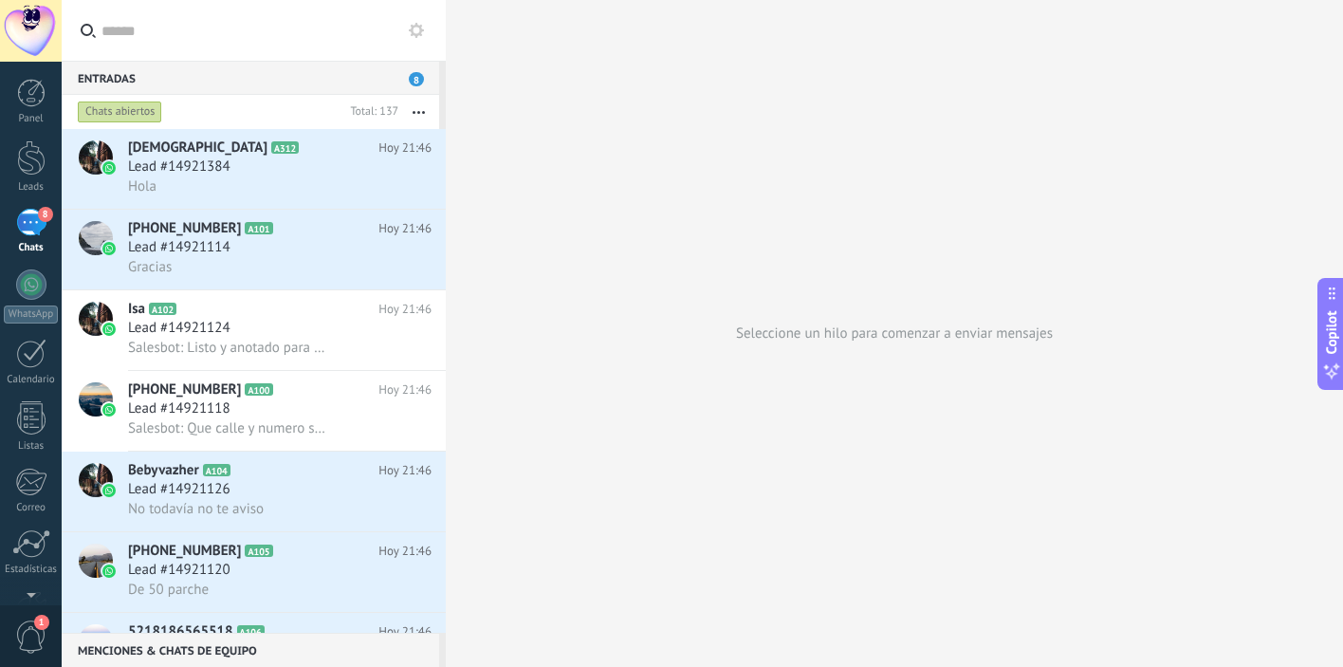
click at [421, 114] on button "button" at bounding box center [418, 112] width 41 height 34
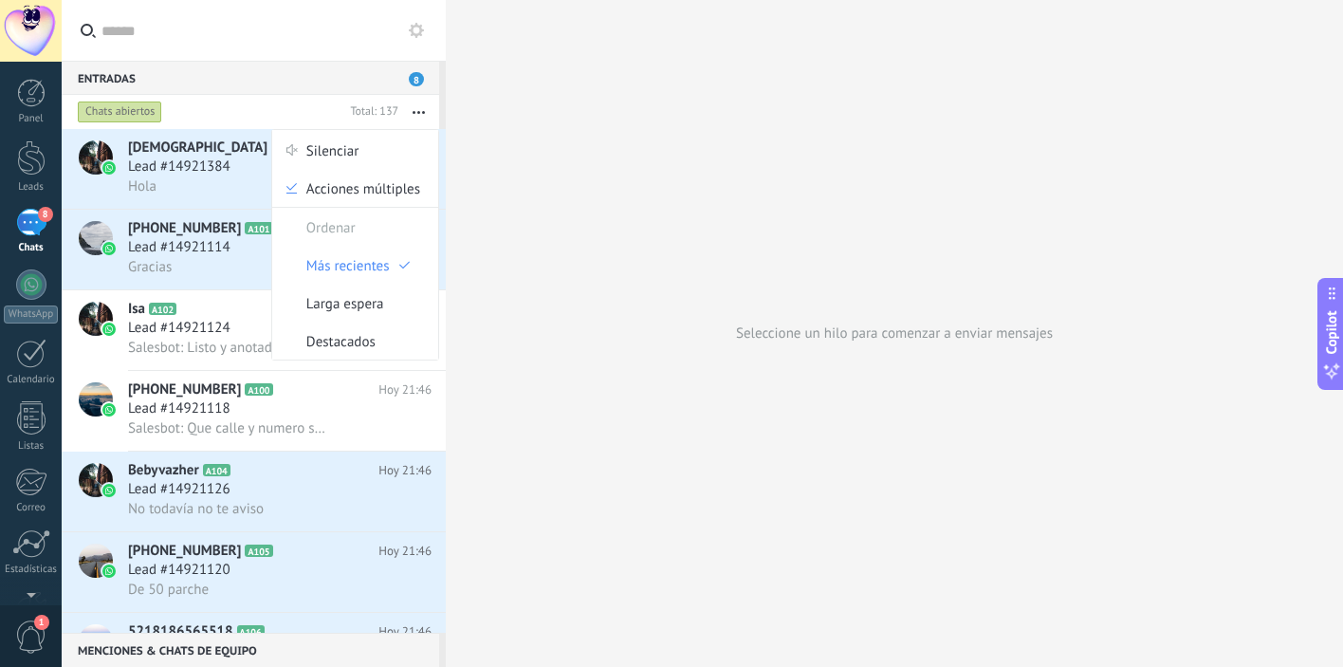
click at [287, 114] on div "Chats abiertos" at bounding box center [208, 112] width 268 height 34
